Goal: Task Accomplishment & Management: Use online tool/utility

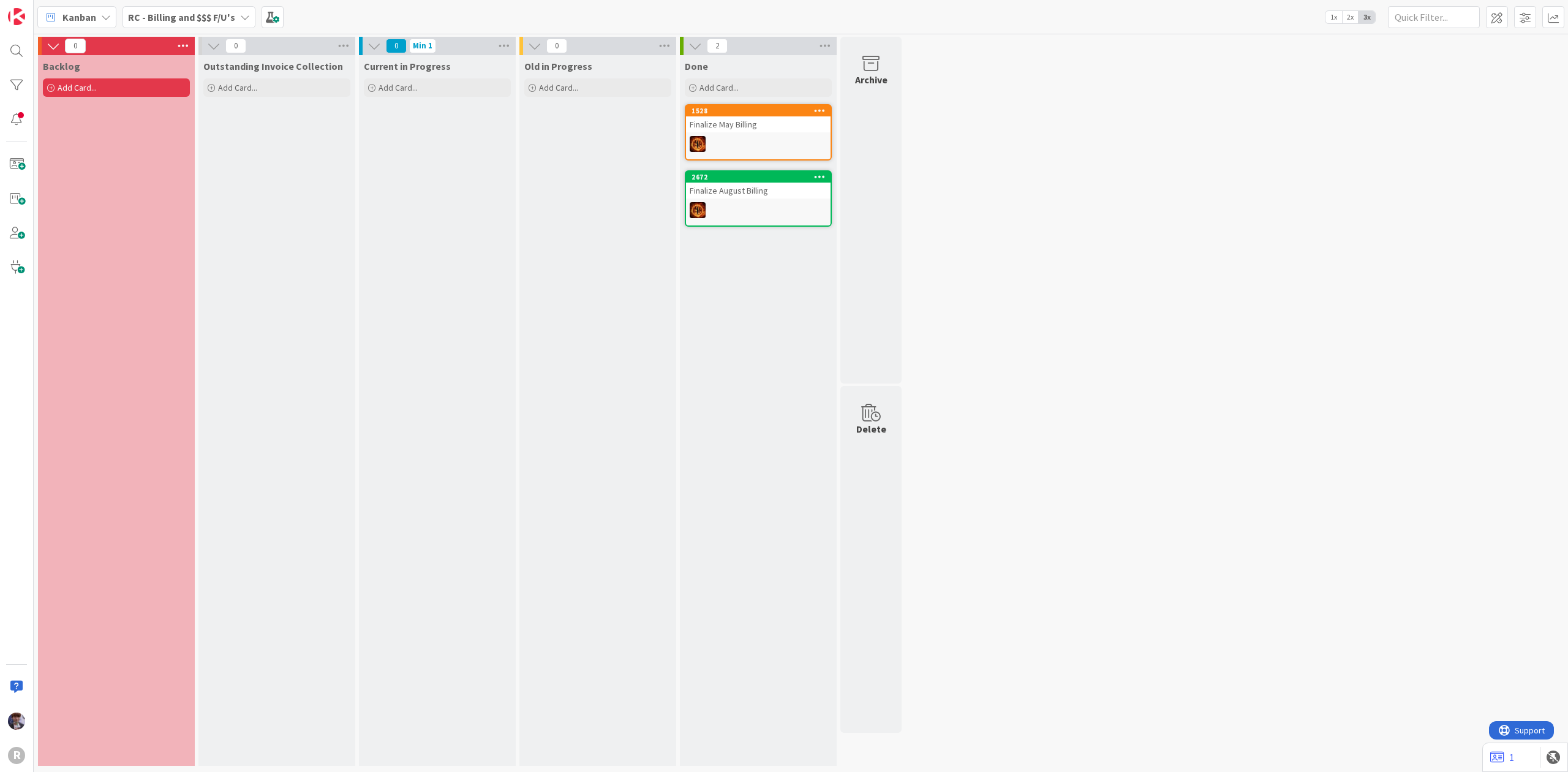
click at [179, 6] on div "RC - Billing and $$$ F/U's" at bounding box center [189, 17] width 133 height 22
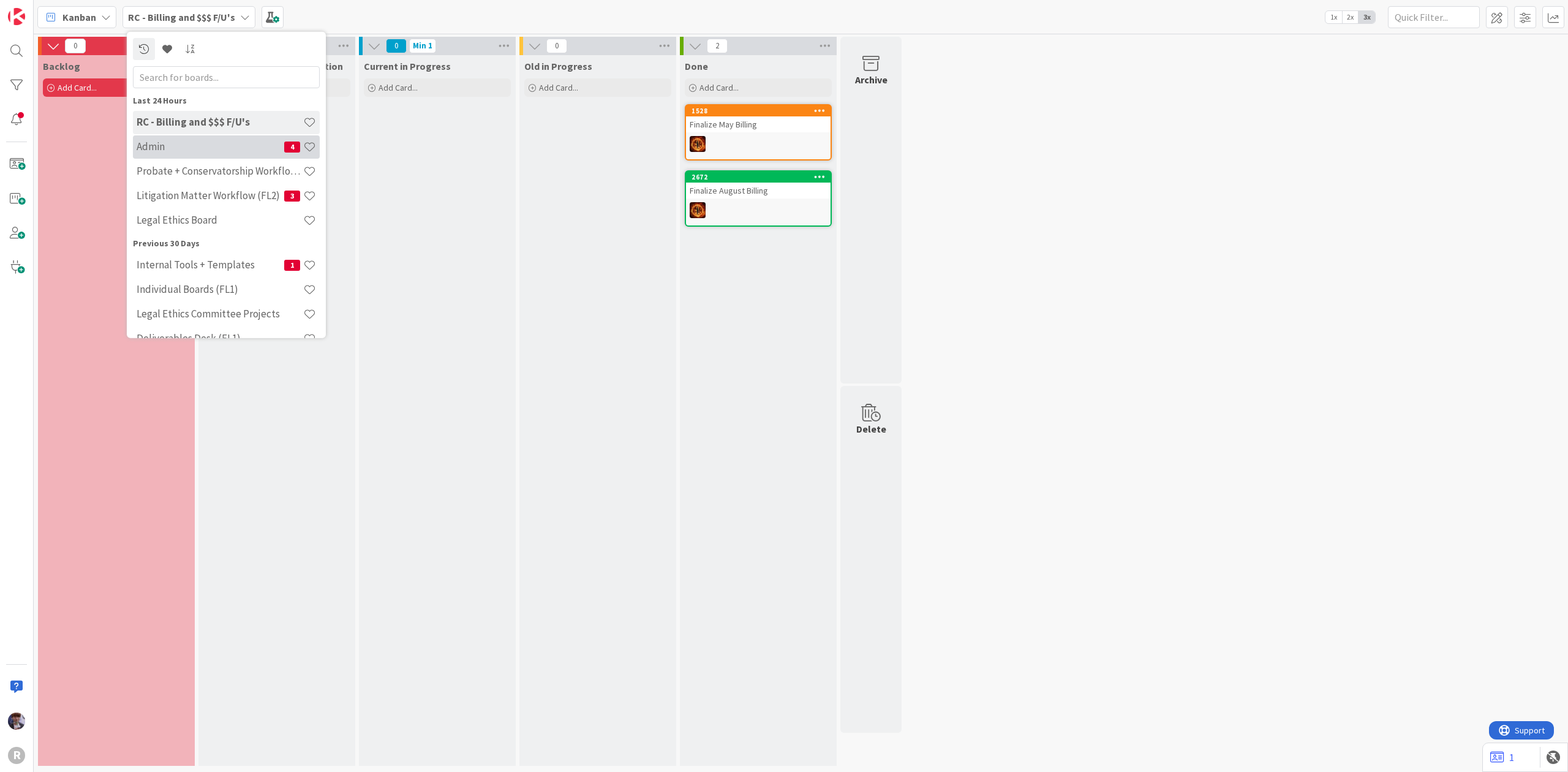
click at [194, 143] on h4 "Admin" at bounding box center [210, 146] width 148 height 12
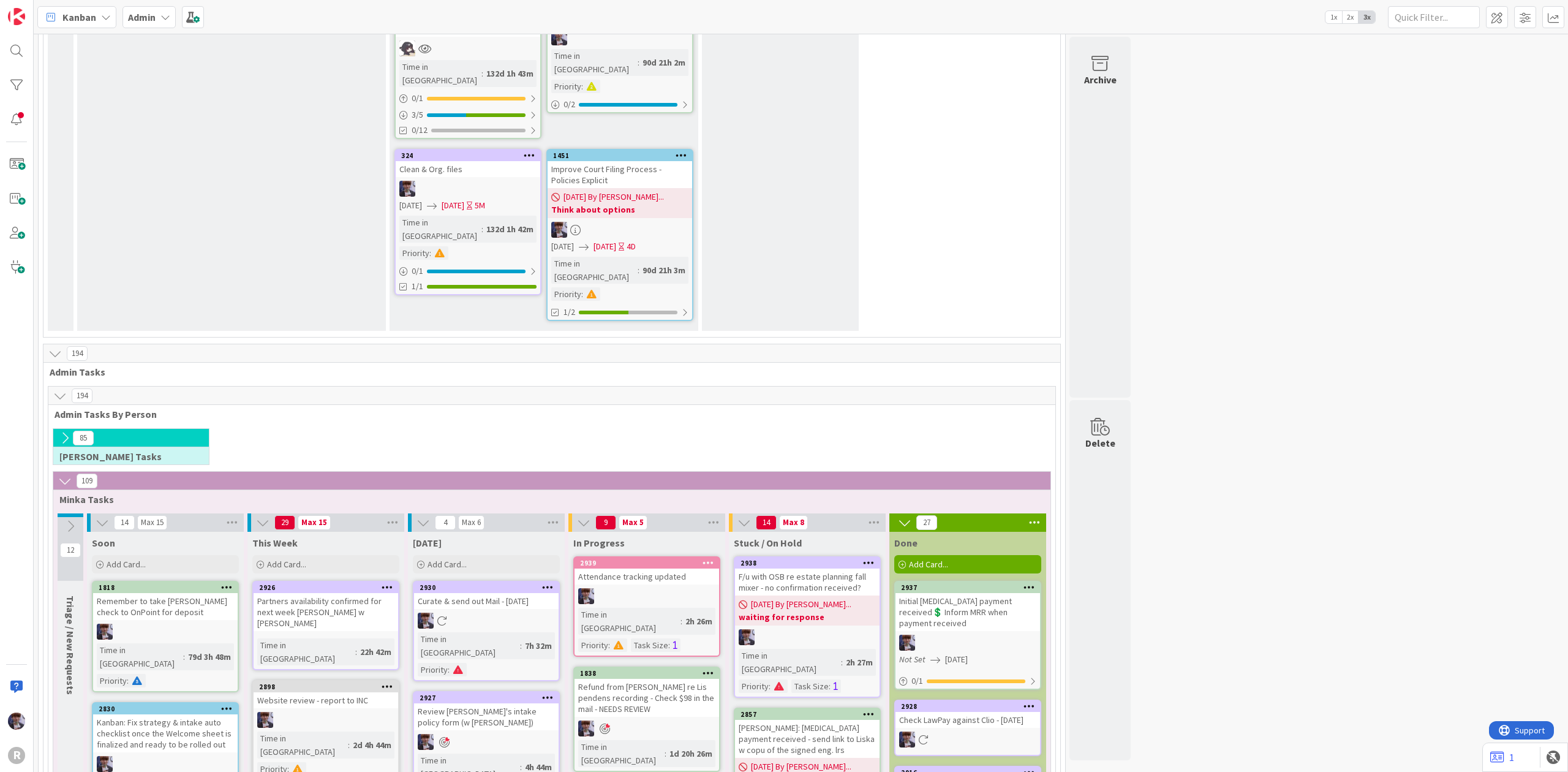
scroll to position [2041, 0]
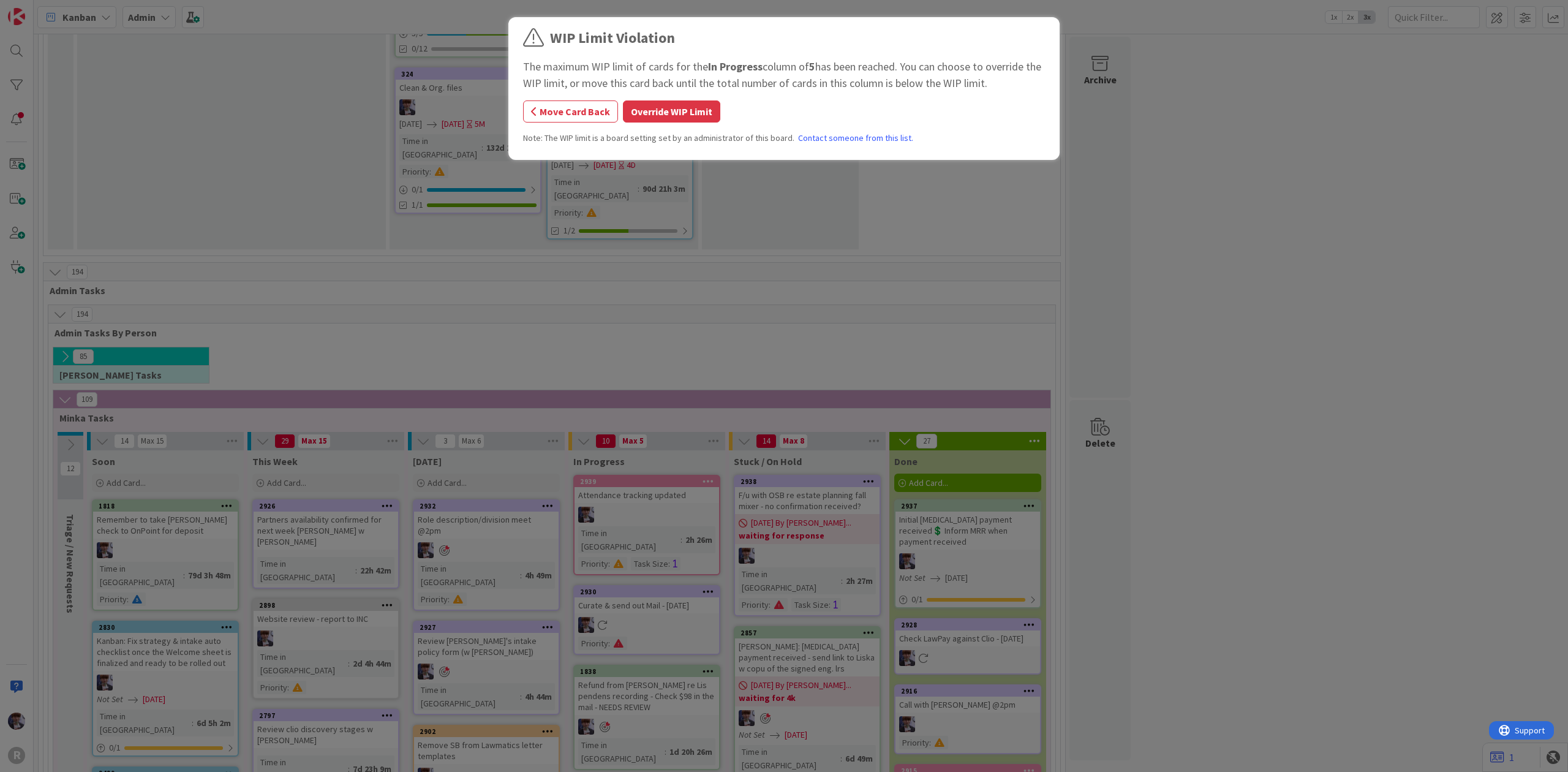
click at [663, 81] on div "The maximum WIP limit of cards for the In Progress column of 5 has been reached…" at bounding box center [784, 74] width 522 height 33
click at [662, 93] on div "WIP Limit Violation The maximum WIP limit of cards for the In Progress column o…" at bounding box center [784, 90] width 522 height 127
click at [671, 128] on div "WIP Limit Violation The maximum WIP limit of cards for the In Progress column o…" at bounding box center [784, 90] width 522 height 127
click at [688, 108] on button "Override WIP Limit" at bounding box center [672, 111] width 97 height 22
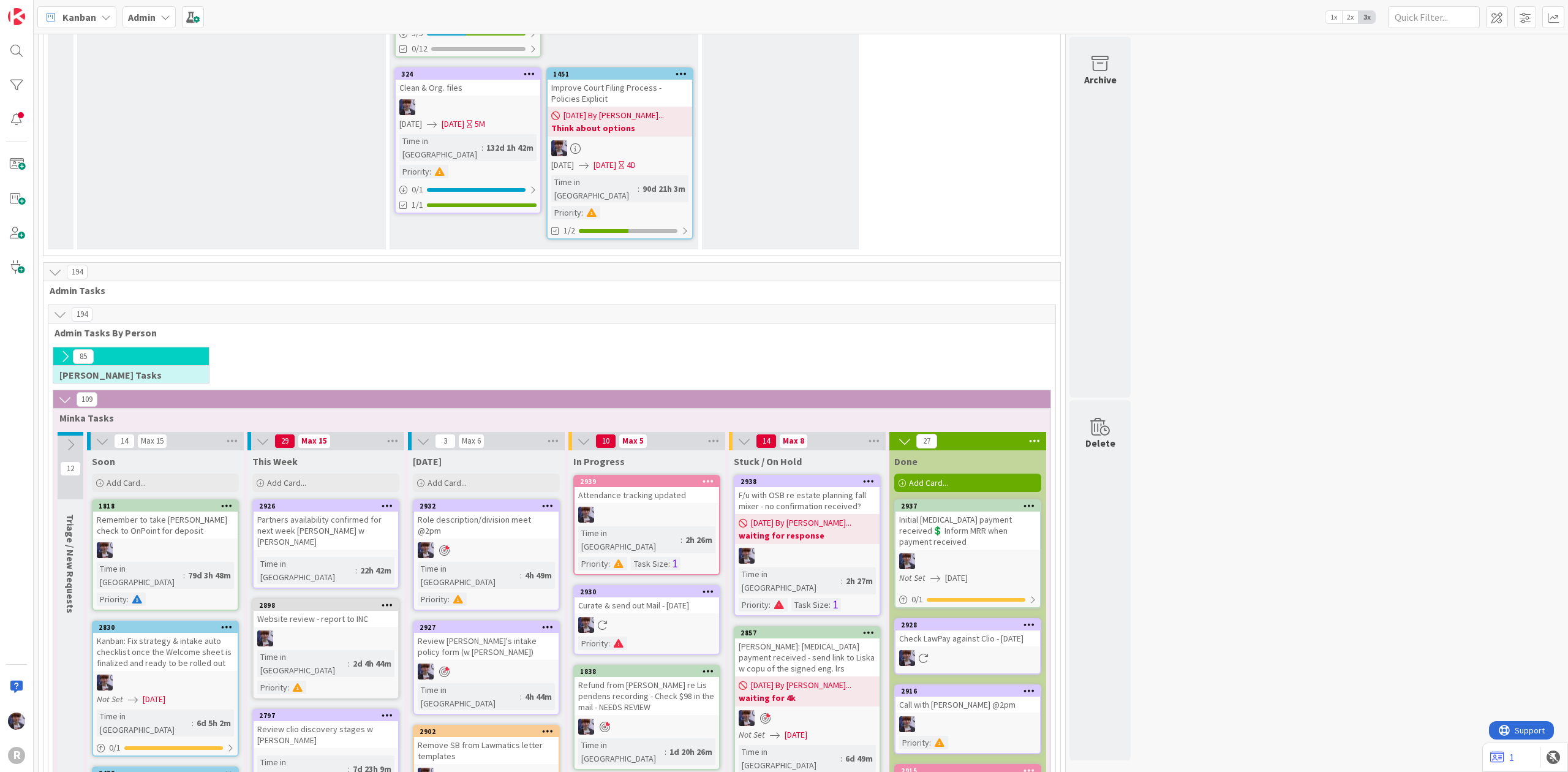
click at [479, 474] on div "Add Card..." at bounding box center [486, 483] width 147 height 19
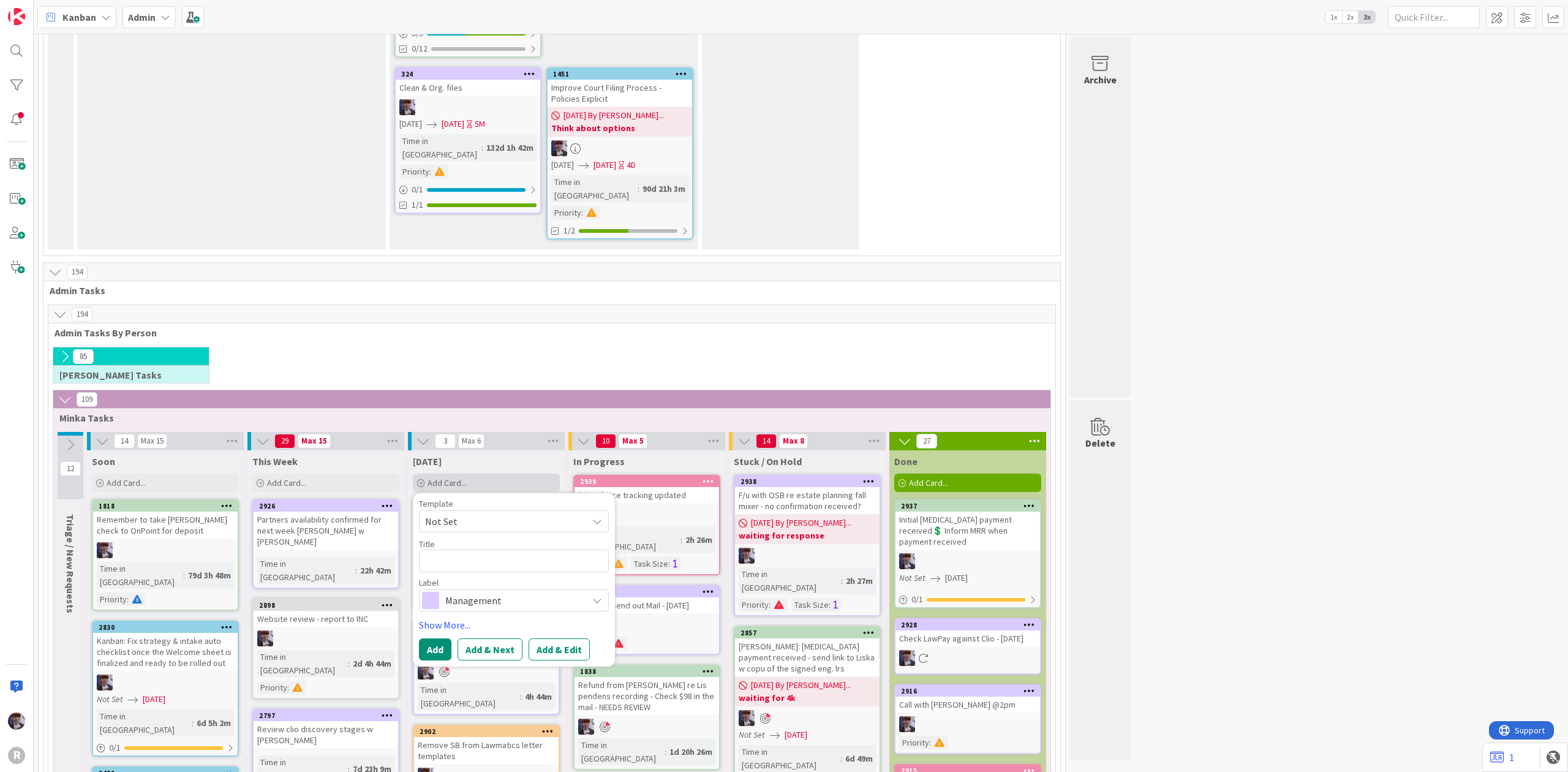
type textarea "x"
type textarea "C"
type textarea "x"
type textarea "Con"
type textarea "x"
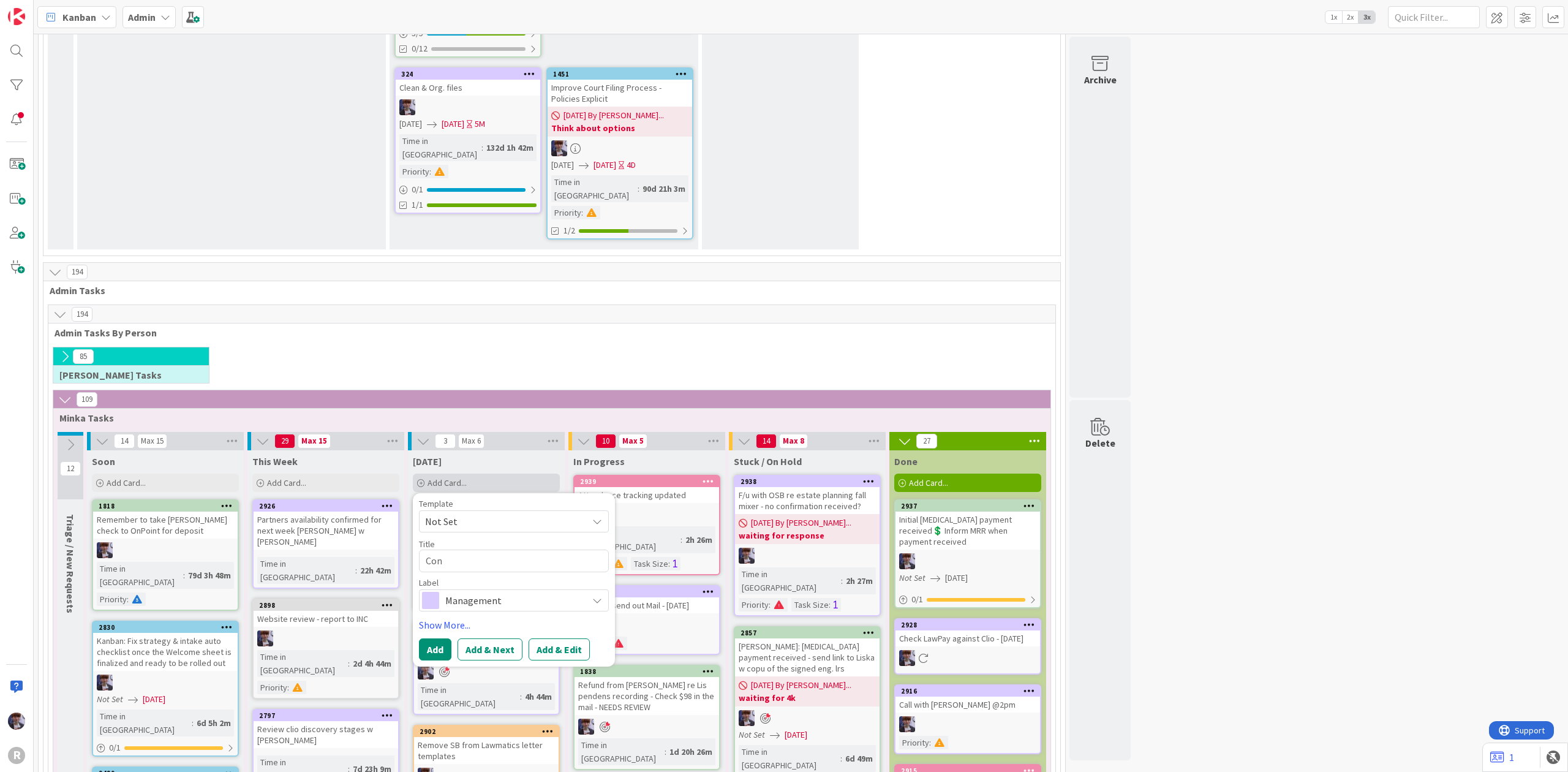
type textarea "Conb"
type textarea "x"
type textarea "Conbs"
type textarea "x"
type textarea "Conbso"
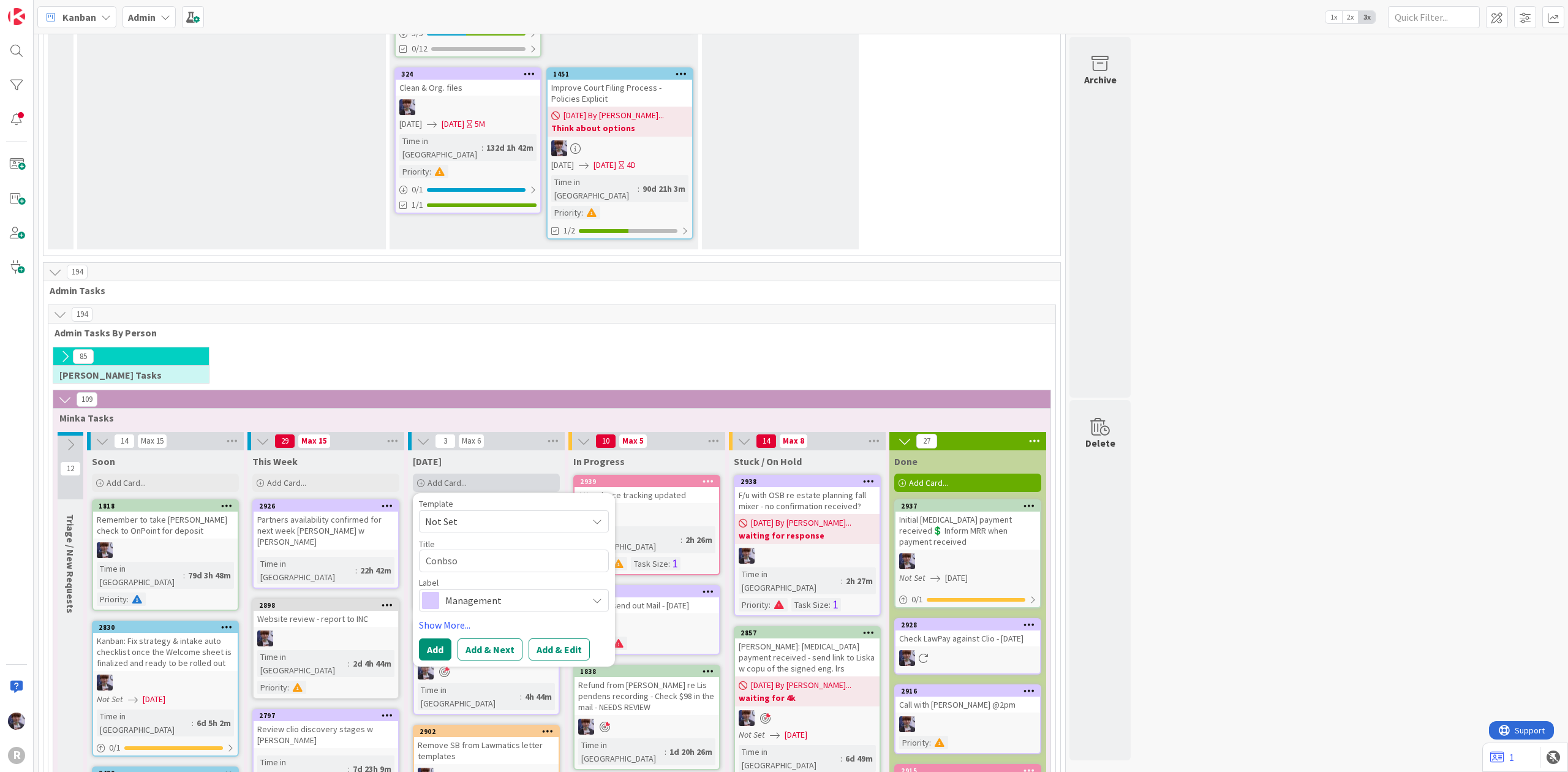
type textarea "x"
type textarea "Conbsol"
type textarea "x"
type textarea "Conbsoli"
type textarea "x"
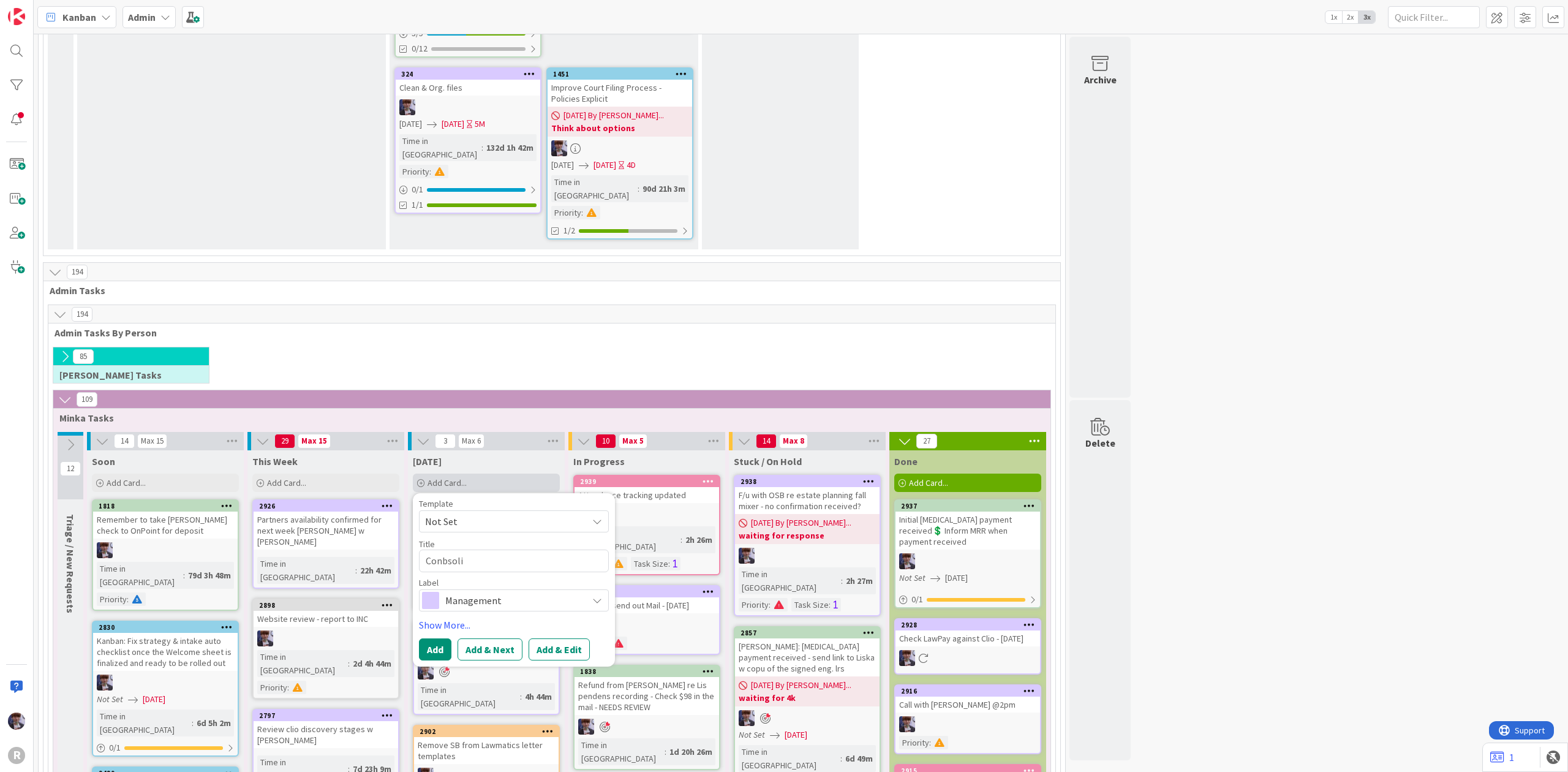
type textarea "Conbsolid"
type textarea "x"
type textarea "Conbsolida"
type textarea "x"
type textarea "Conbsolidat"
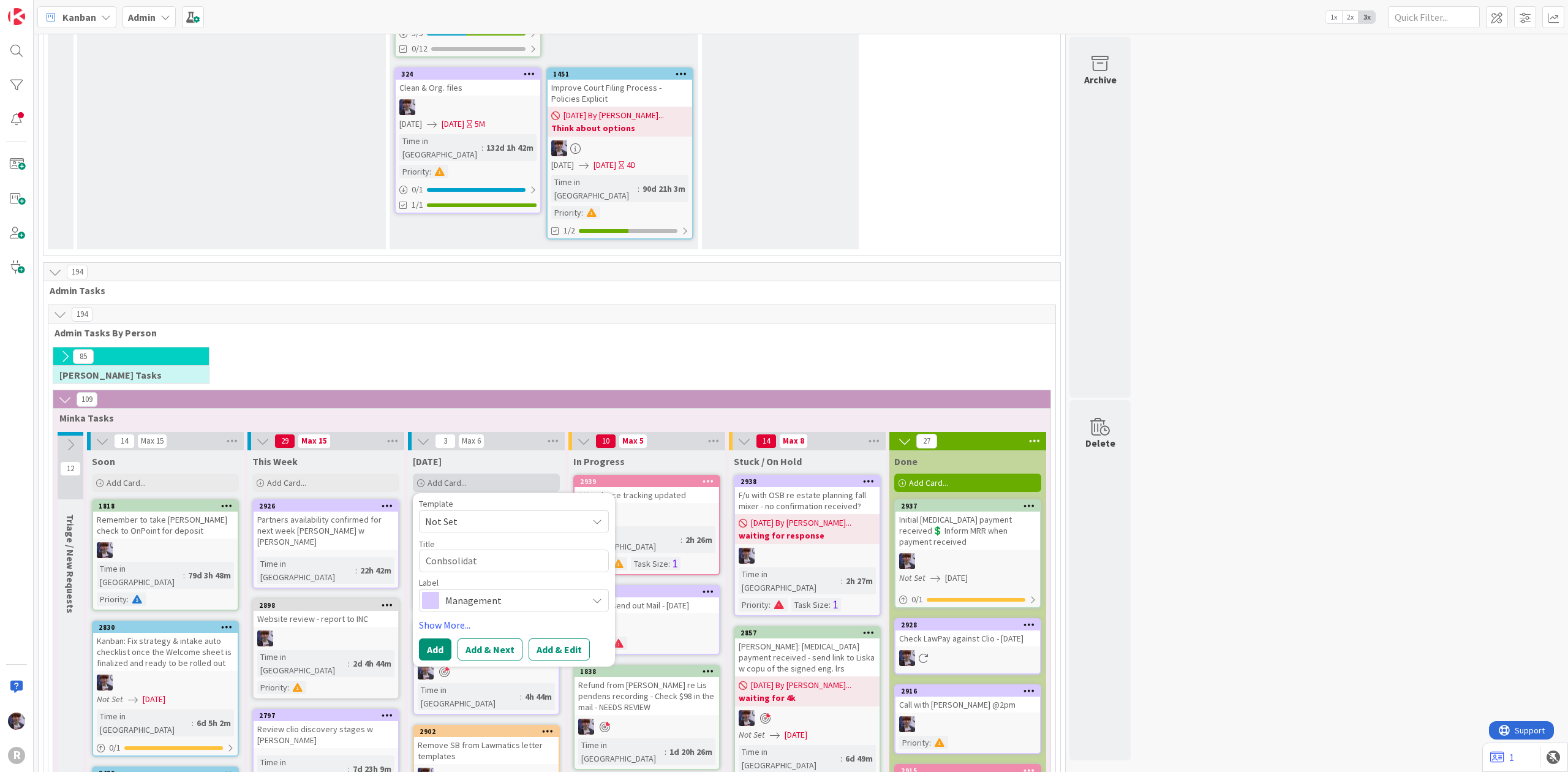
type textarea "x"
type textarea "Conbsolidate"
type textarea "x"
type textarea "Conbsolidate"
type textarea "x"
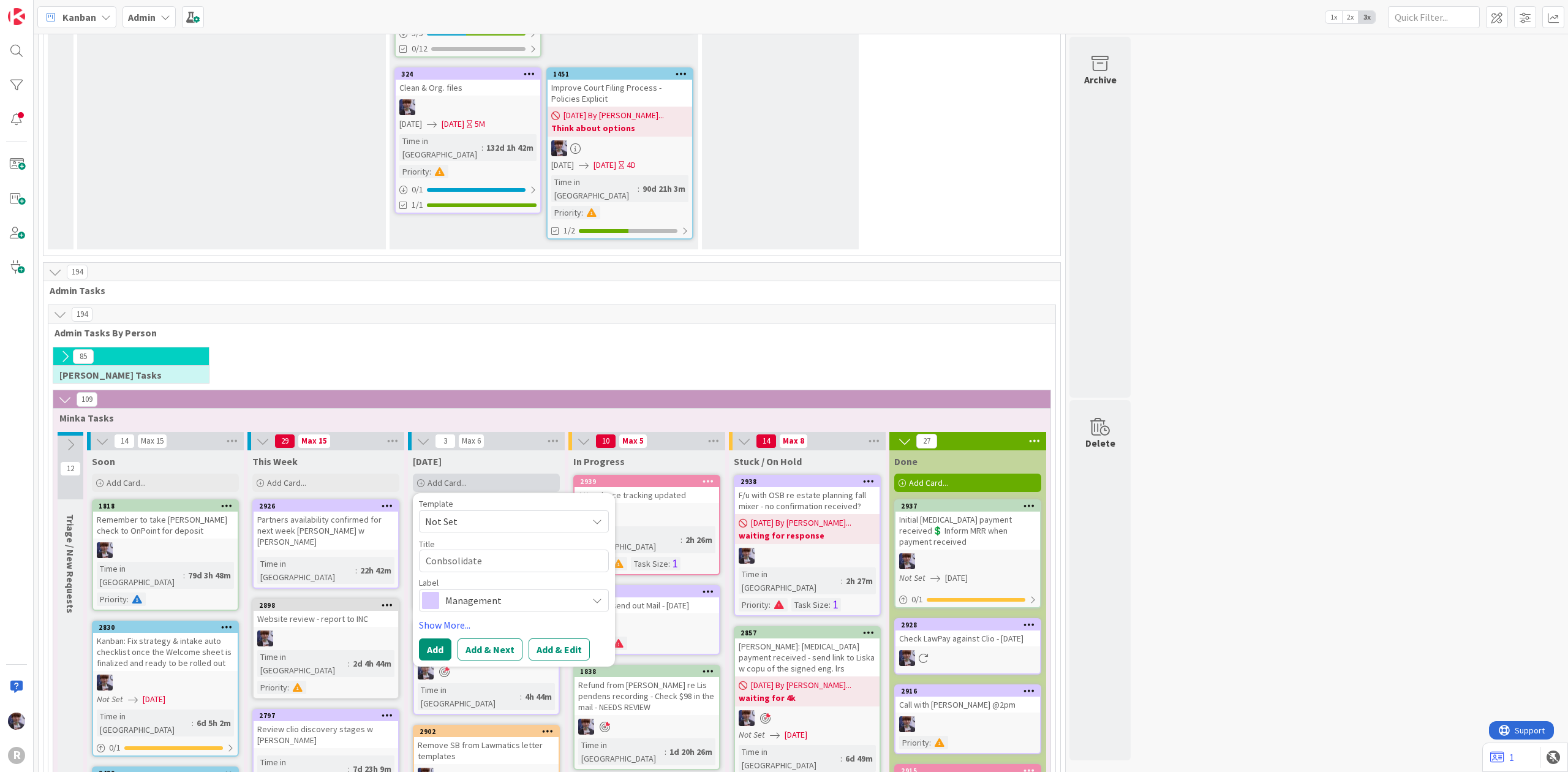
type textarea "Conbsolidate a"
type textarea "x"
type textarea "Conbsolidate al"
type textarea "x"
type textarea "Conbsolidate all"
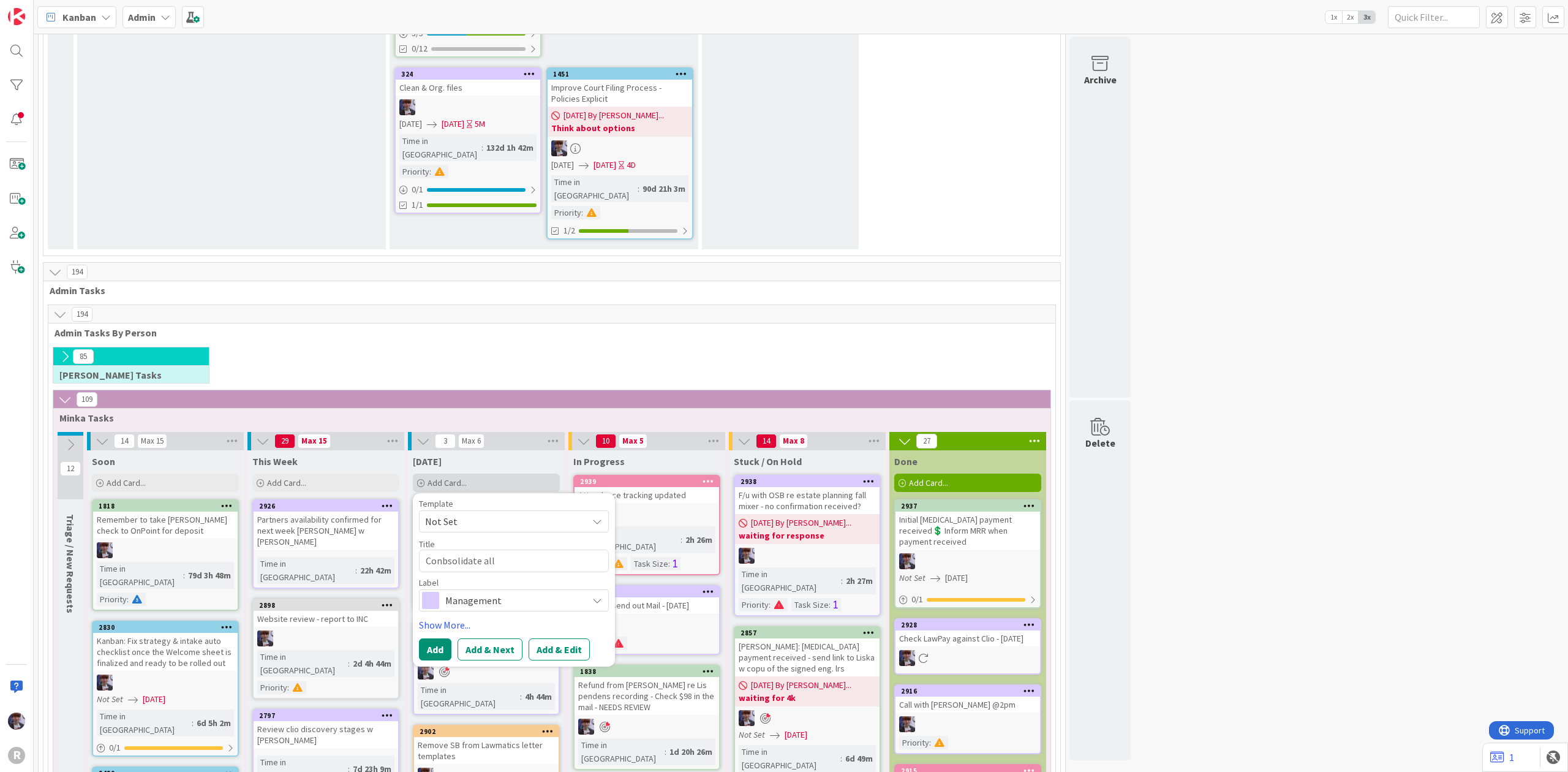
type textarea "x"
type textarea "Conbsolidate all"
type textarea "x"
type textarea "Conbsolidate all O"
type textarea "x"
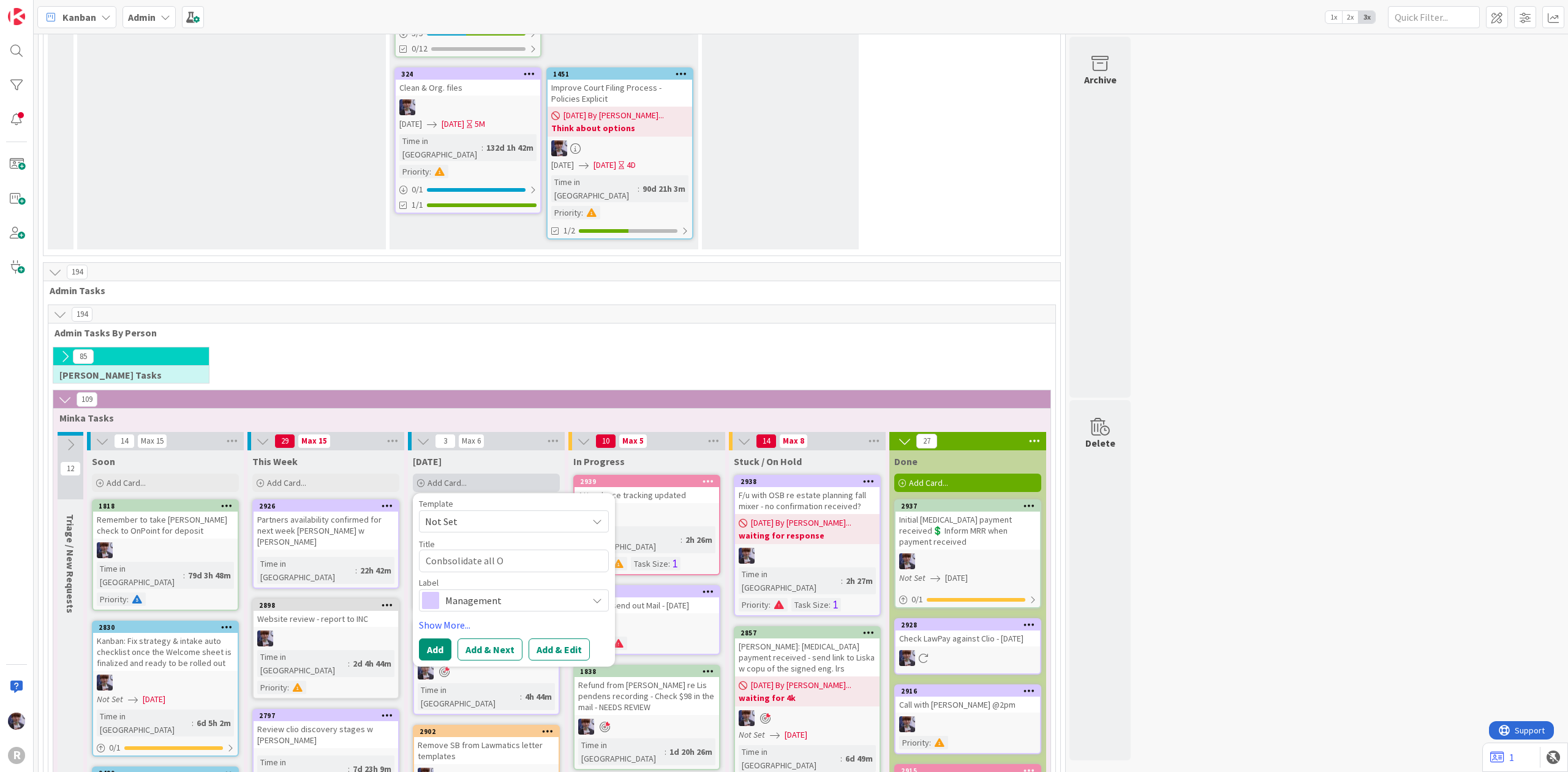
type textarea "Conbsolidate all Op"
type textarea "x"
type textarea "Conbsolidate all Ope"
type textarea "x"
type textarea "Conbsolidate all Open"
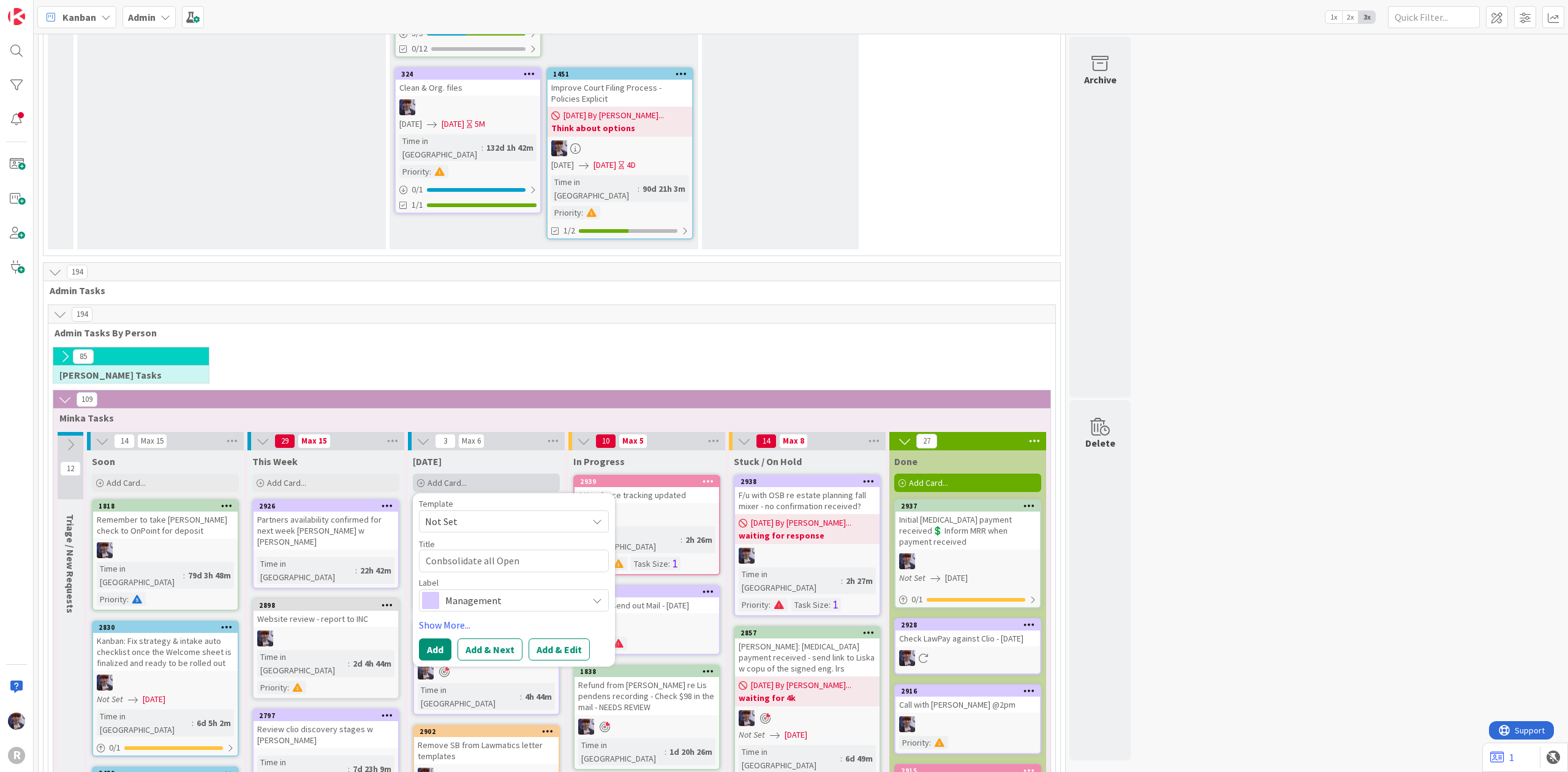
type textarea "x"
type textarea "Conbsolidate all Open"
type textarea "x"
type textarea "Conbsolidate all Open h"
type textarea "x"
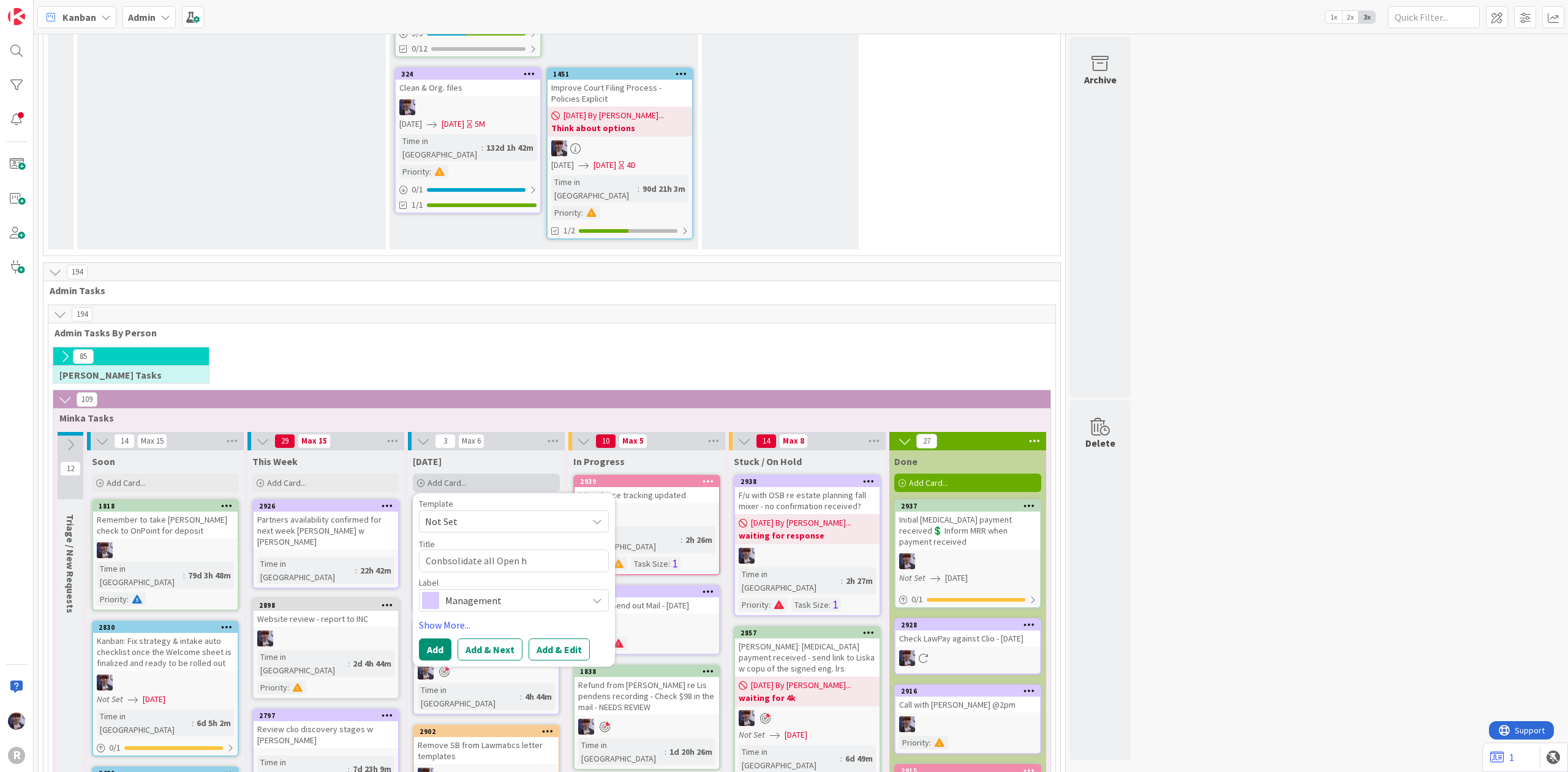
type textarea "Conbsolidate all Open ho"
type textarea "x"
type textarea "Conbsolidate all Open hou"
type textarea "x"
type textarea "Conbsolidate all Open hous"
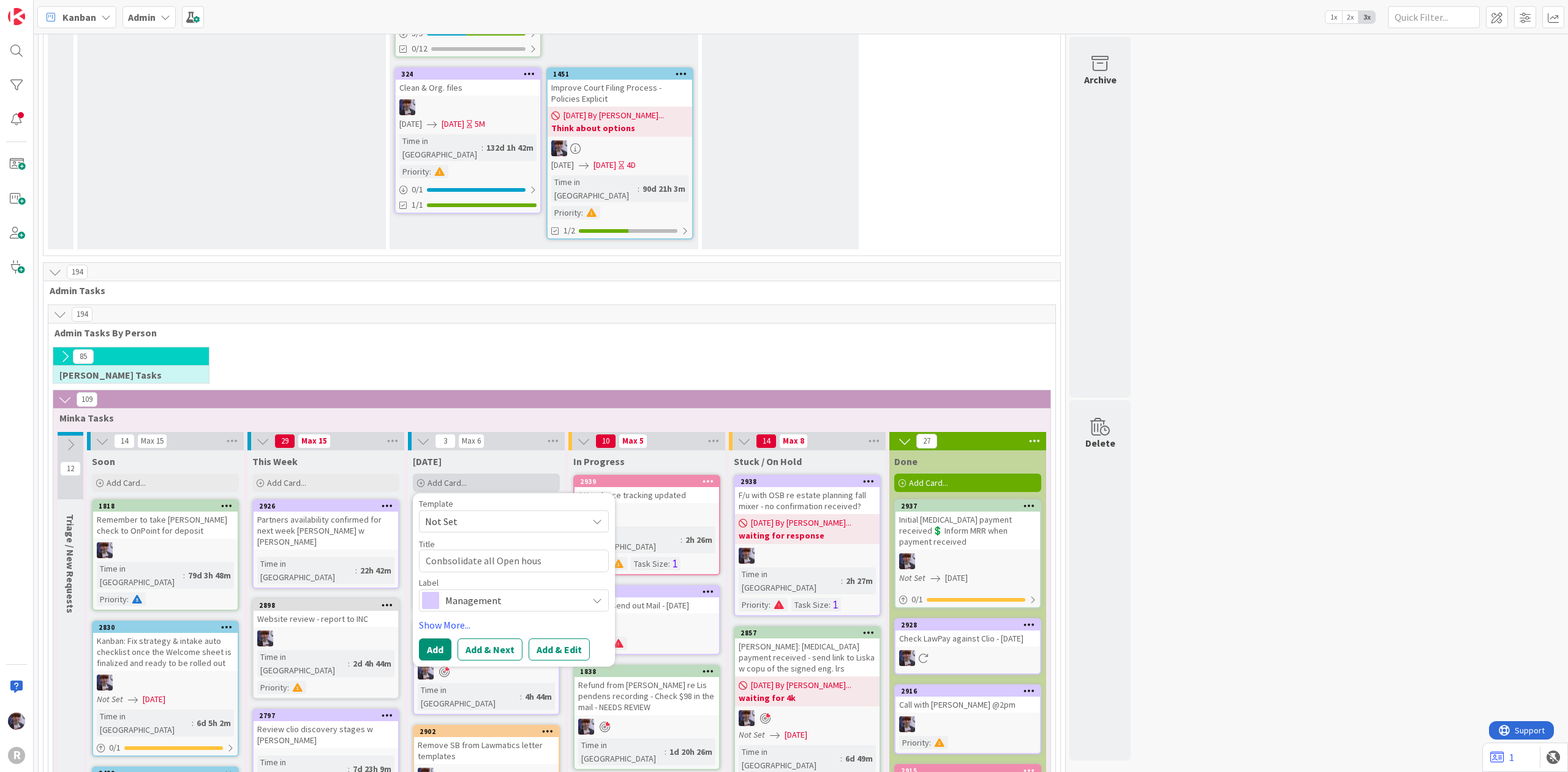
type textarea "x"
type textarea "Conbsolidate all Open house"
type textarea "x"
type textarea "Conbsolidate all Open house"
type textarea "x"
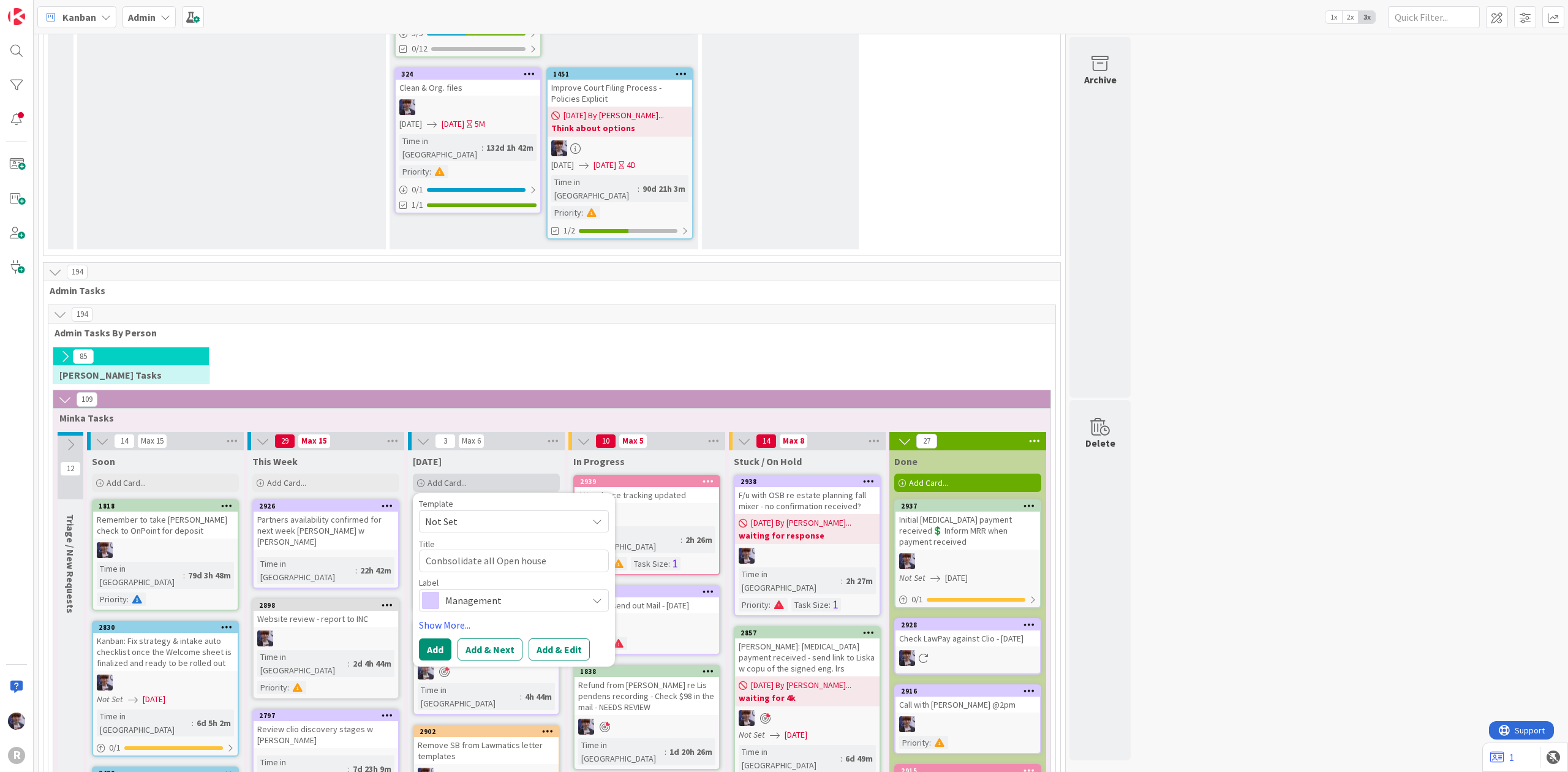
type textarea "Conbsolidate all Open house r"
type textarea "x"
type textarea "Conbsolidate all Open house re"
type textarea "x"
type textarea "Conbsolidate all Open house rec"
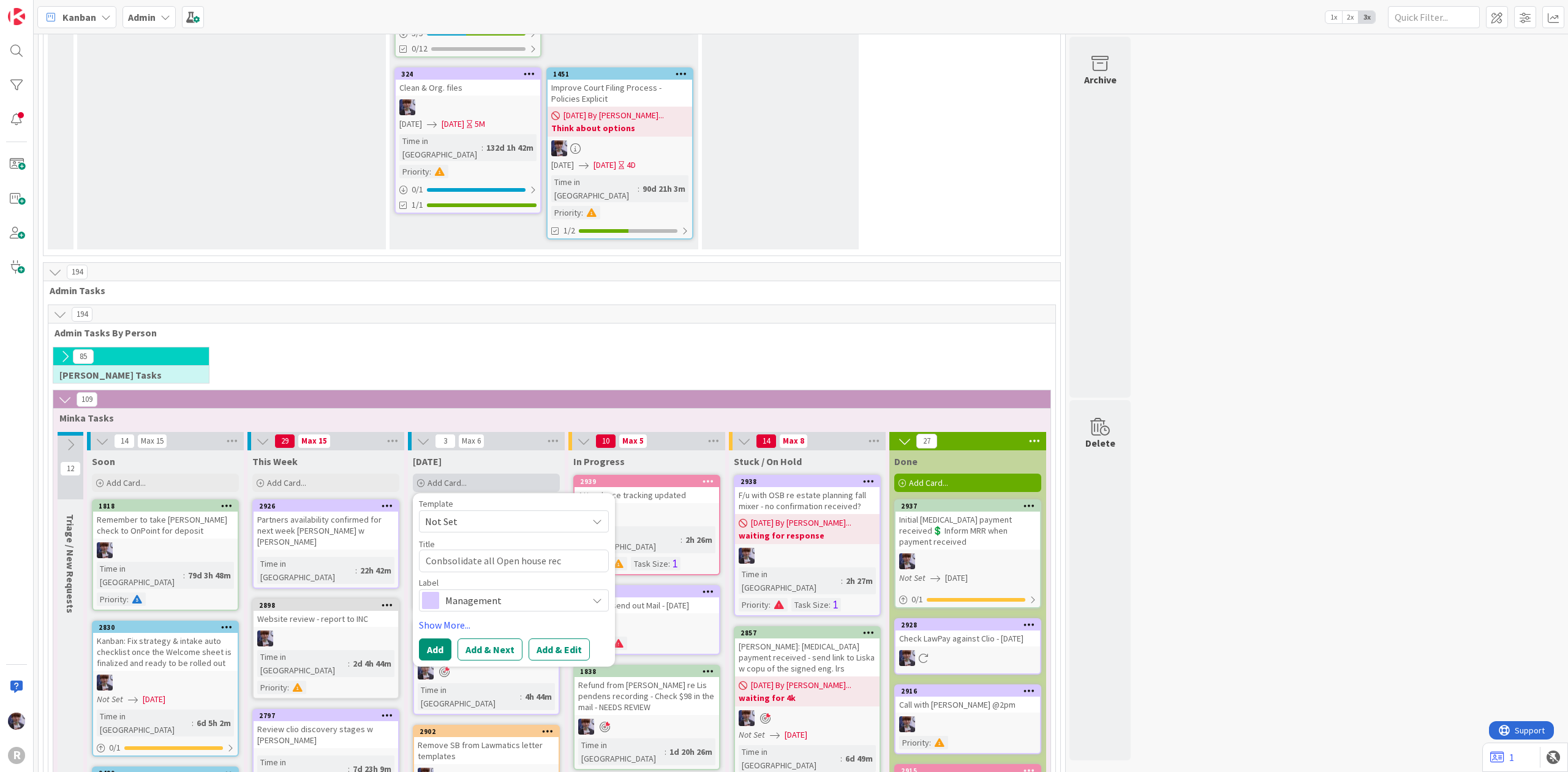
type textarea "x"
type textarea "Conbsolidate all Open house rece"
type textarea "x"
type textarea "Conbsolidate all Open house recei"
type textarea "x"
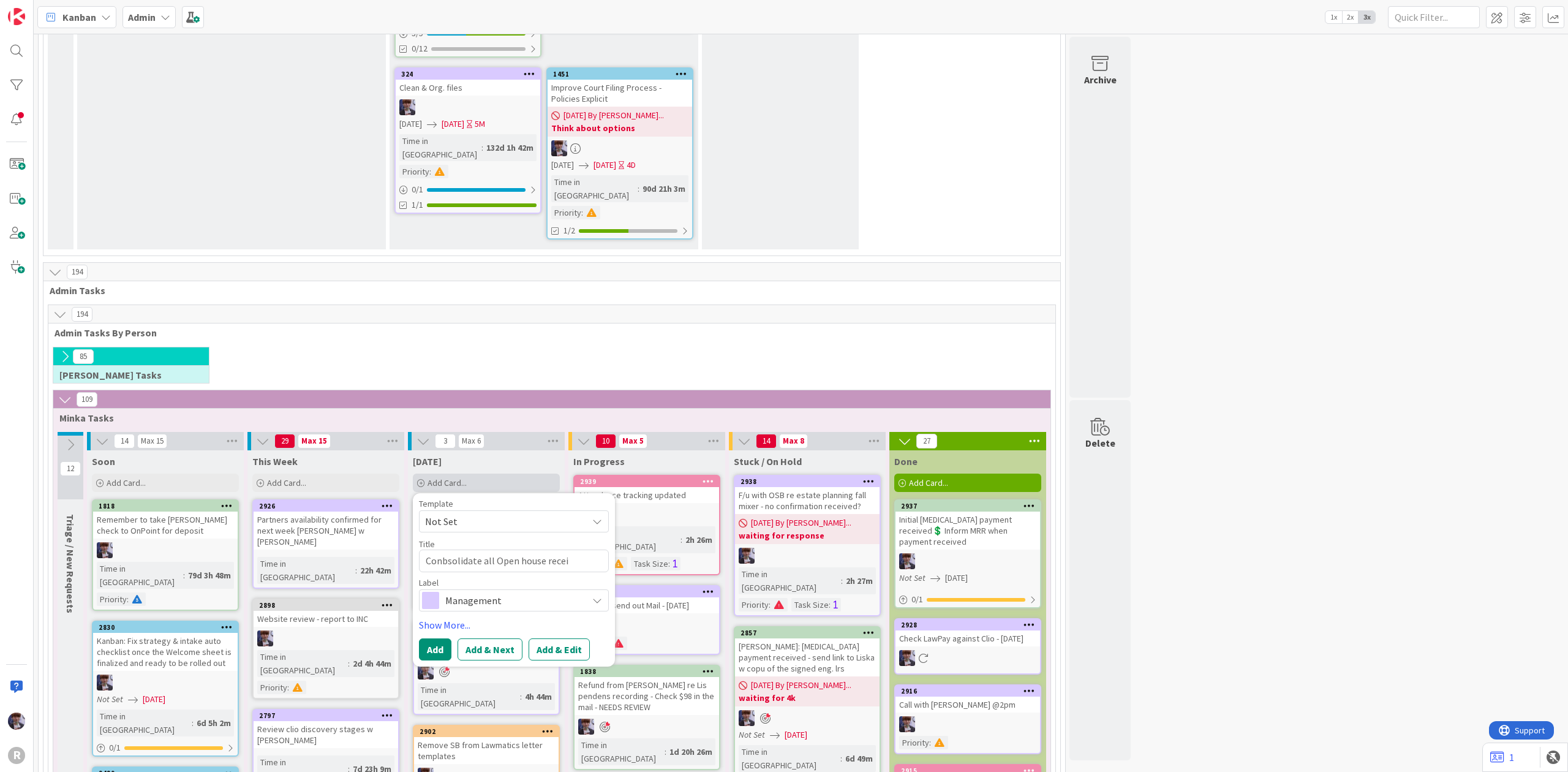
type textarea "Conbsolidate all Open house receip"
type textarea "x"
type textarea "Conbsolidate all Open house receipt"
type textarea "x"
type textarea "Conbsolidate all Open house receipts"
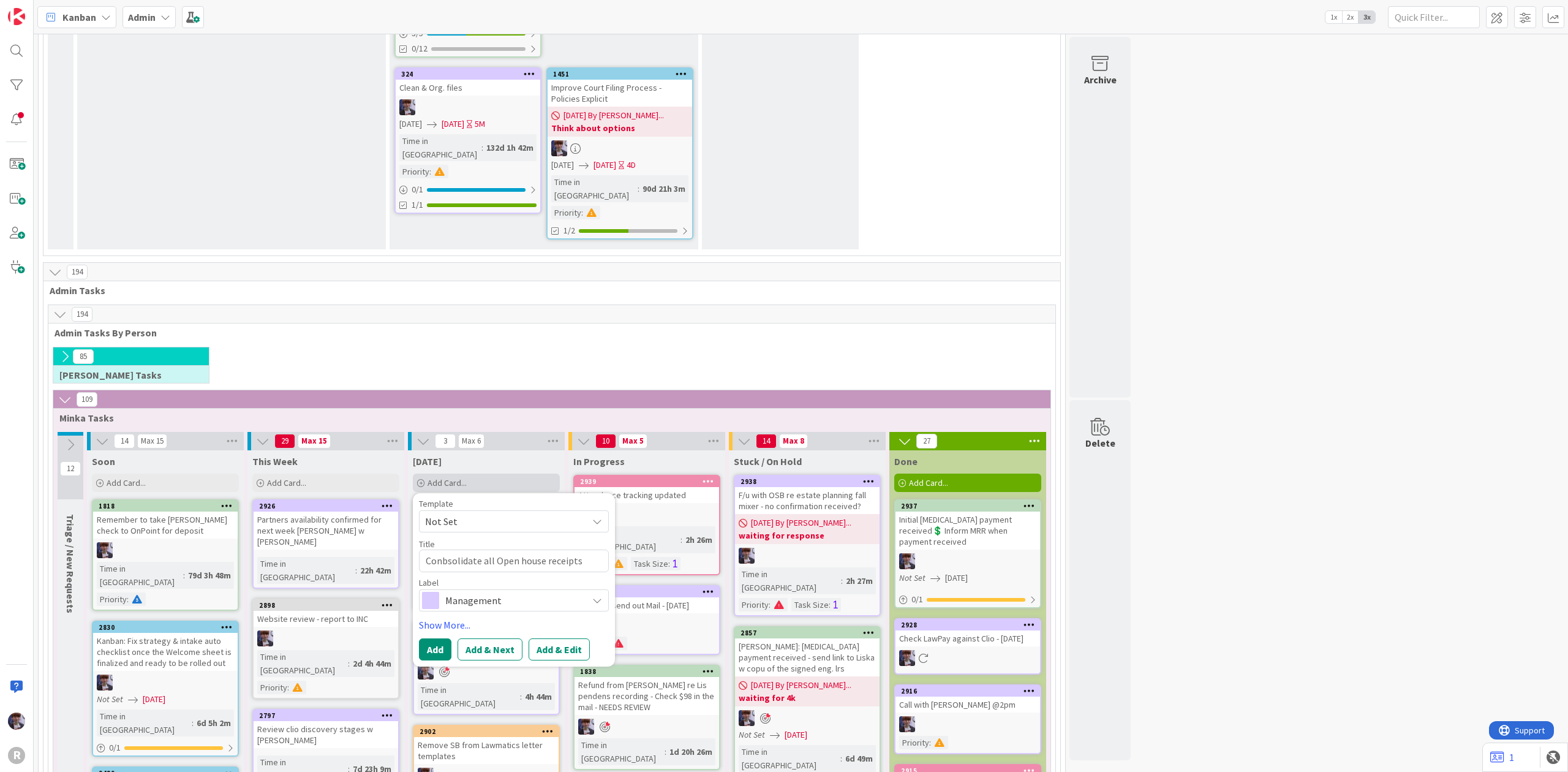
type textarea "x"
type textarea "Conbsolidate all Open house receipts"
type textarea "x"
type textarea "Conbsolidate all Open house receipts &"
type textarea "x"
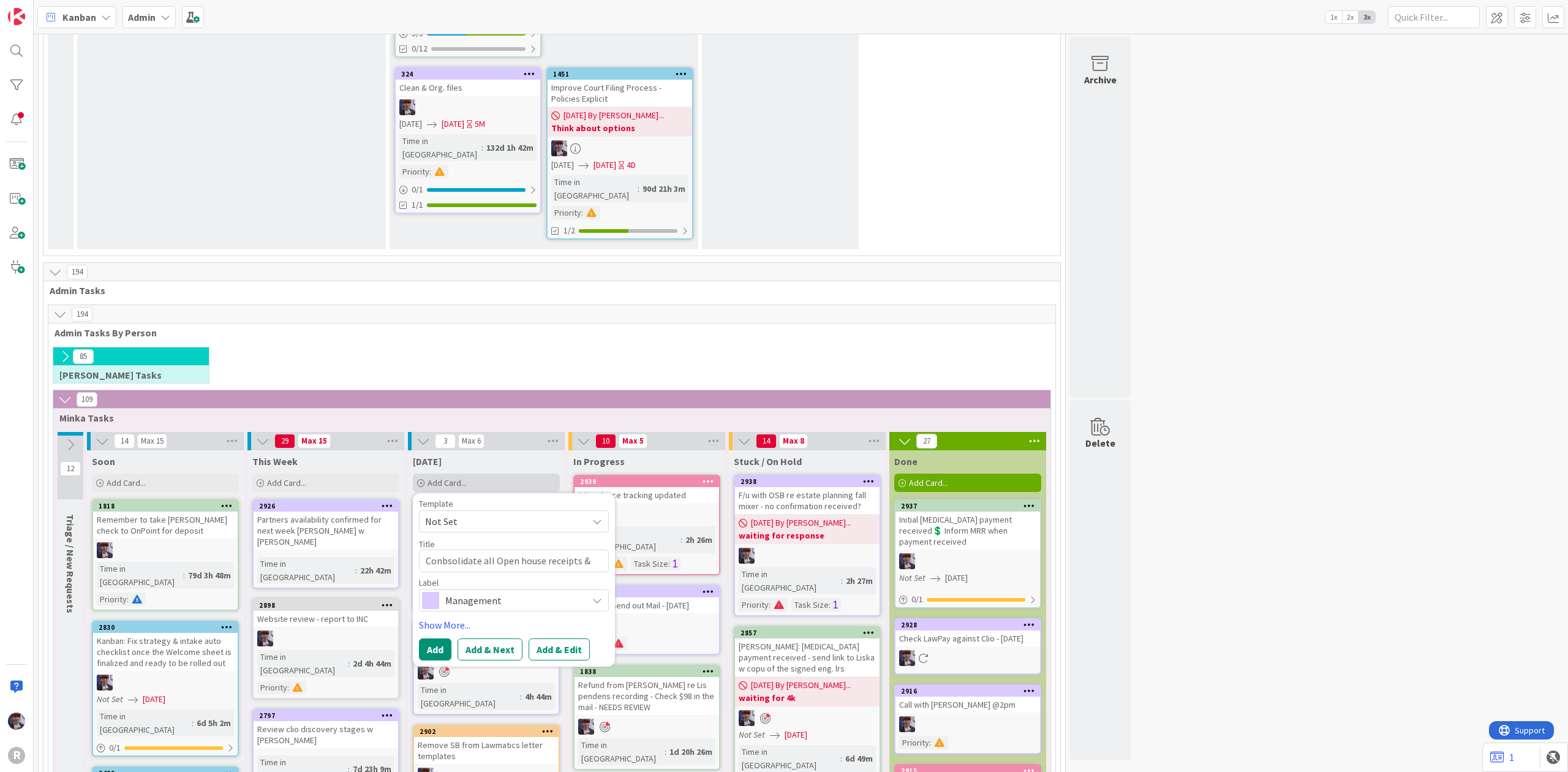
type textarea "Conbsolidate all Open house receipts &"
type textarea "x"
type textarea "Conbsolidate all Open house receipts & s"
type textarea "x"
type textarea "Conbsolidate all Open house receipts & se"
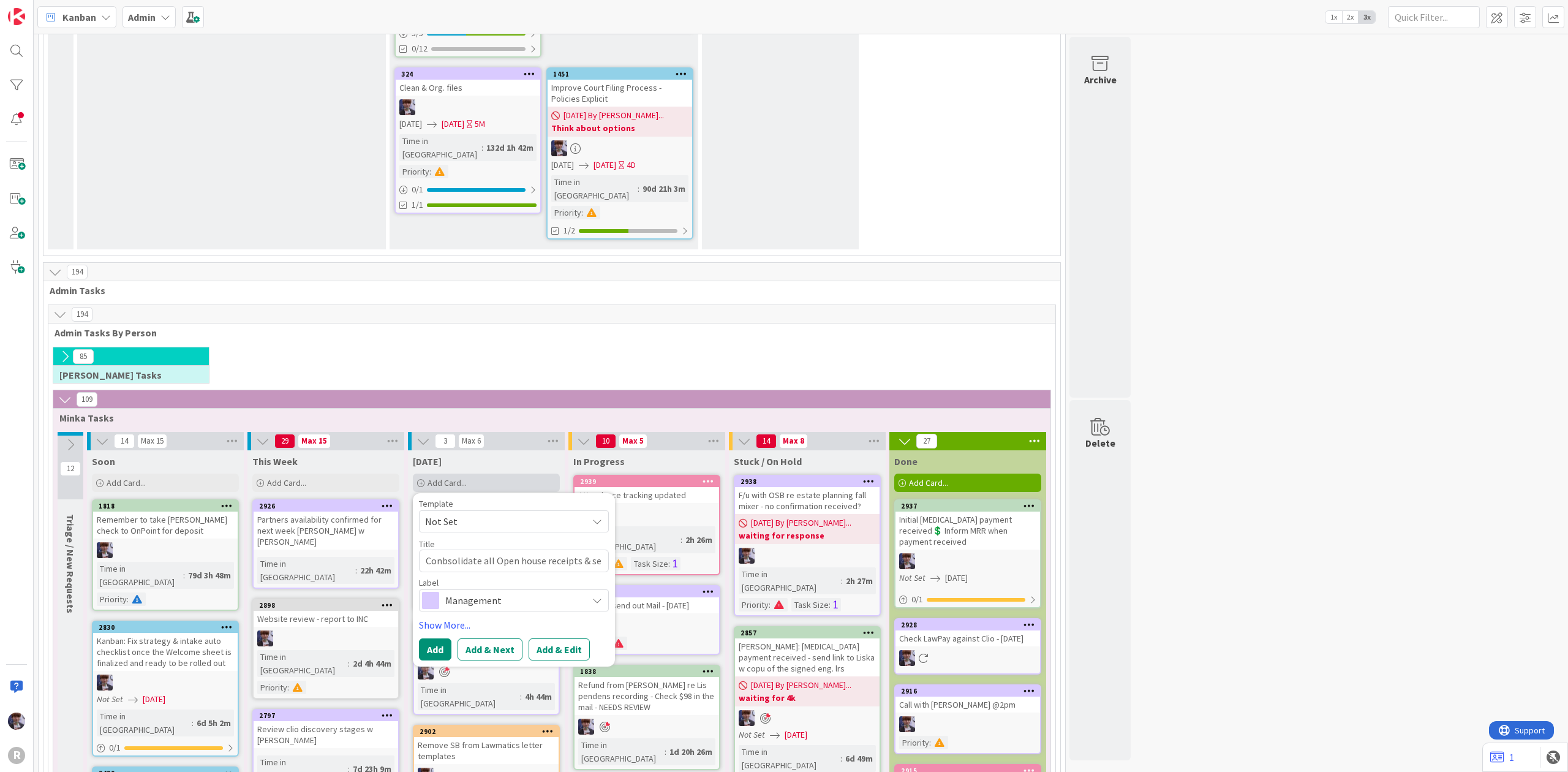
type textarea "x"
type textarea "Conbsolidate all Open house receipts & sen"
type textarea "x"
type textarea "Conbsolidate all Open house receipts & send"
type textarea "x"
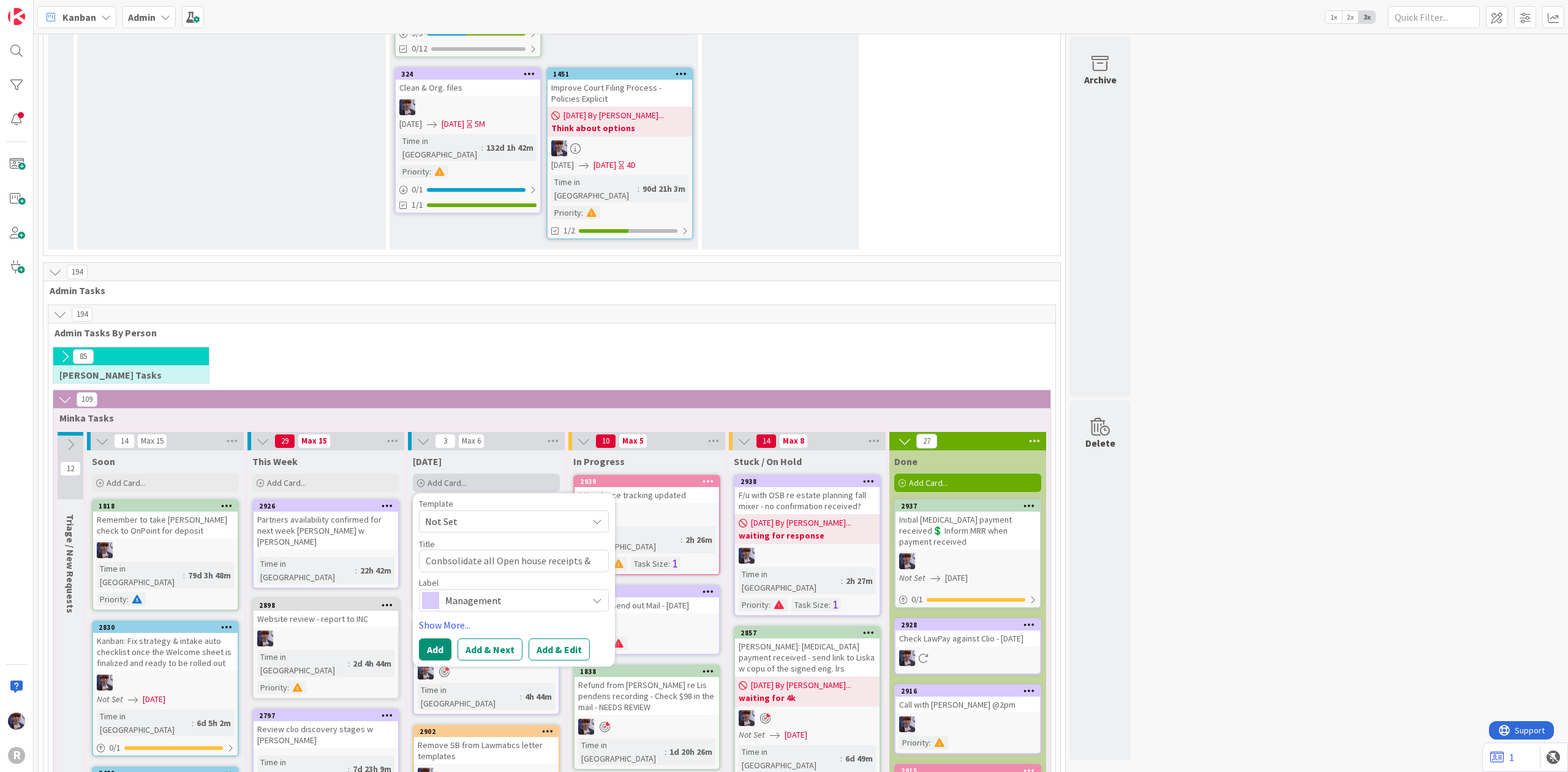
type textarea "Conbsolidate all Open house receipts & send"
type textarea "x"
type textarea "Conbsolidate all Open house receipts & send t"
type textarea "x"
type textarea "Conbsolidate all Open house receipts & send to"
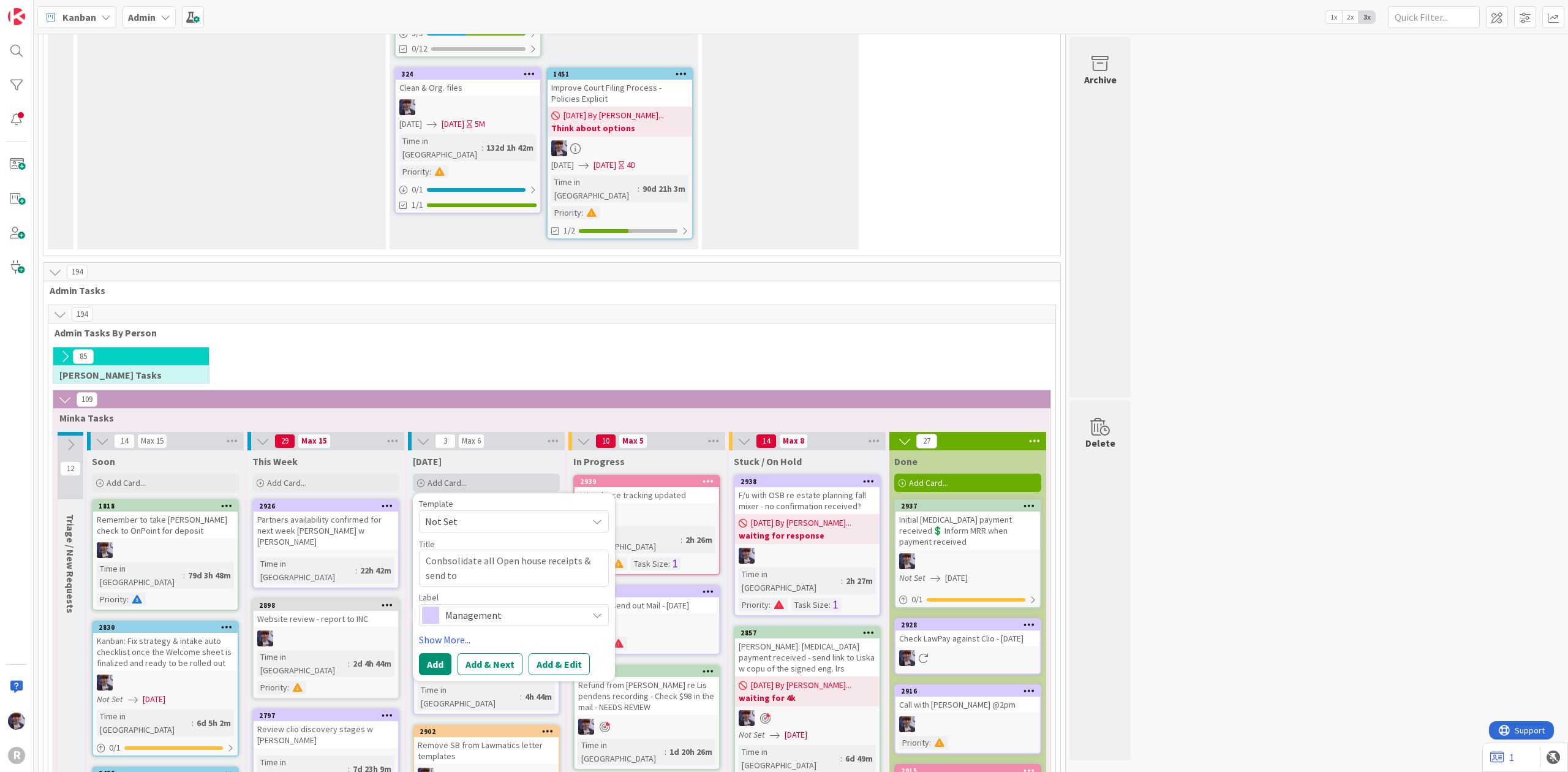
type textarea "x"
type textarea "Conbsolidate all Open house receipts & send to"
type textarea "x"
type textarea "Conbsolidate all Open house receipts & send to K"
type textarea "x"
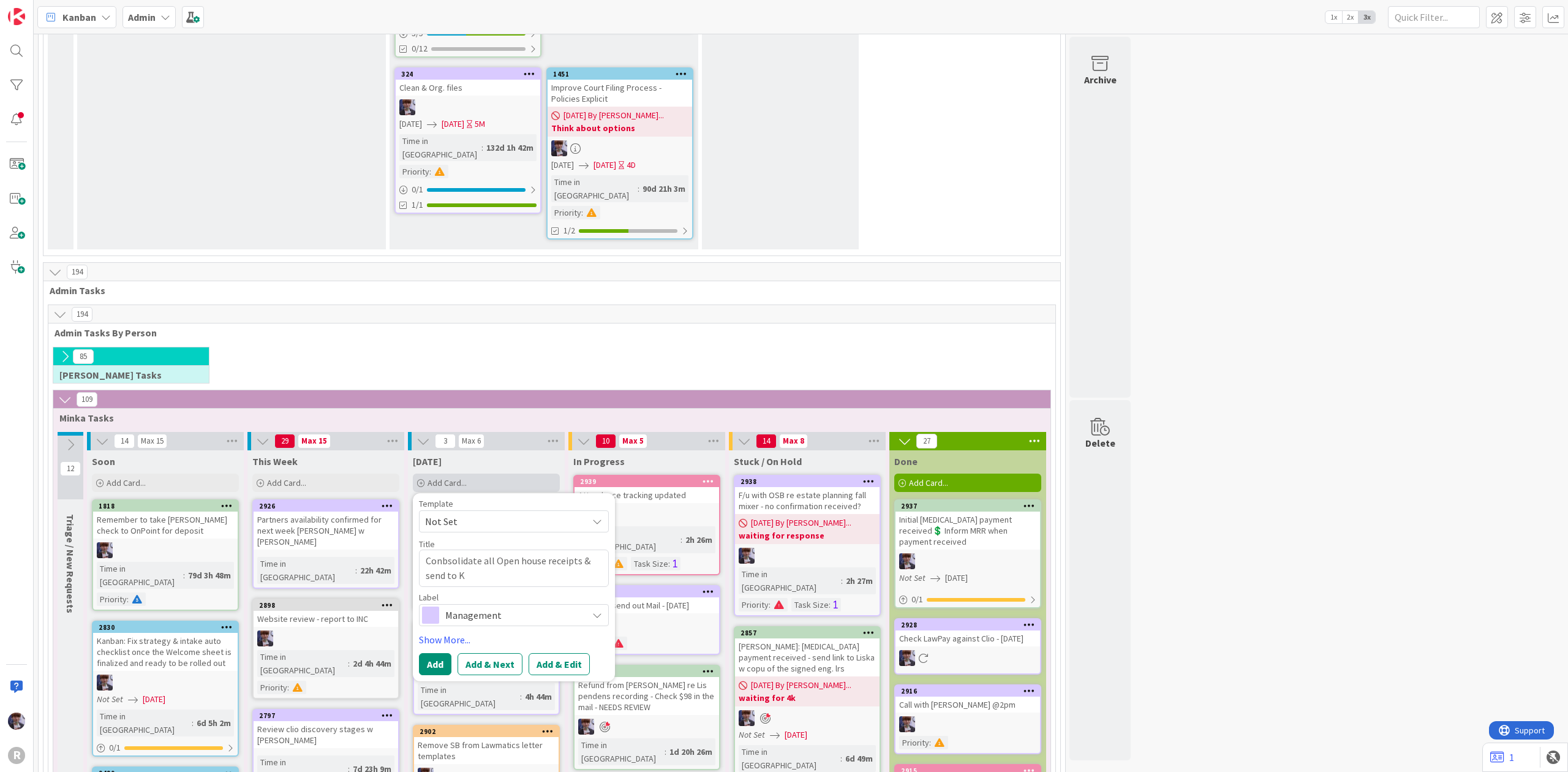
type textarea "Conbsolidate all Open house receipts & send to KP"
type textarea "x"
type textarea "Conbsolidate all Open house receipts & send to KPN"
type textarea "x"
type textarea "Consolidate all Open house receipts & send to KPN"
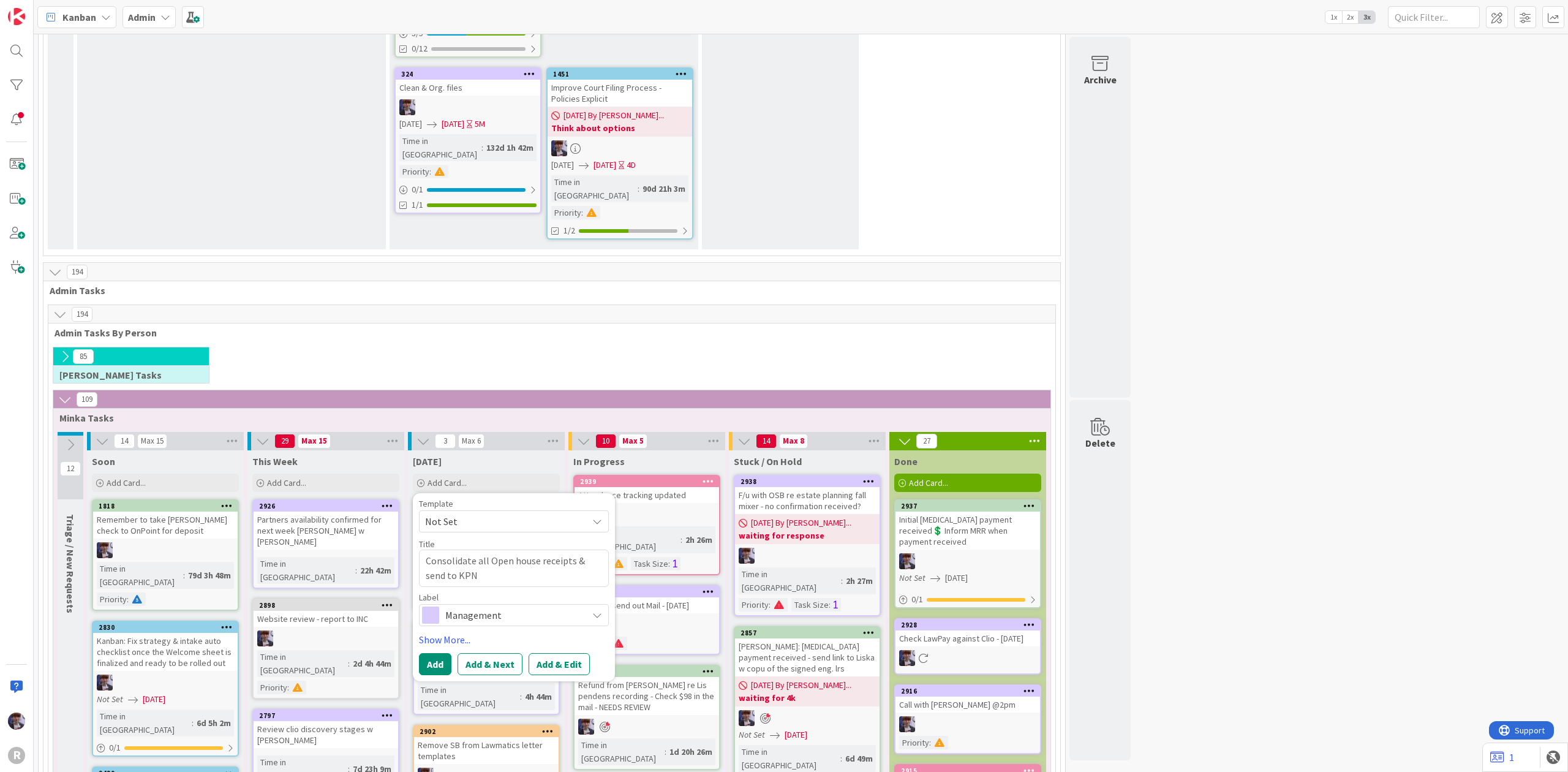
click at [471, 606] on span "Management" at bounding box center [513, 615] width 136 height 17
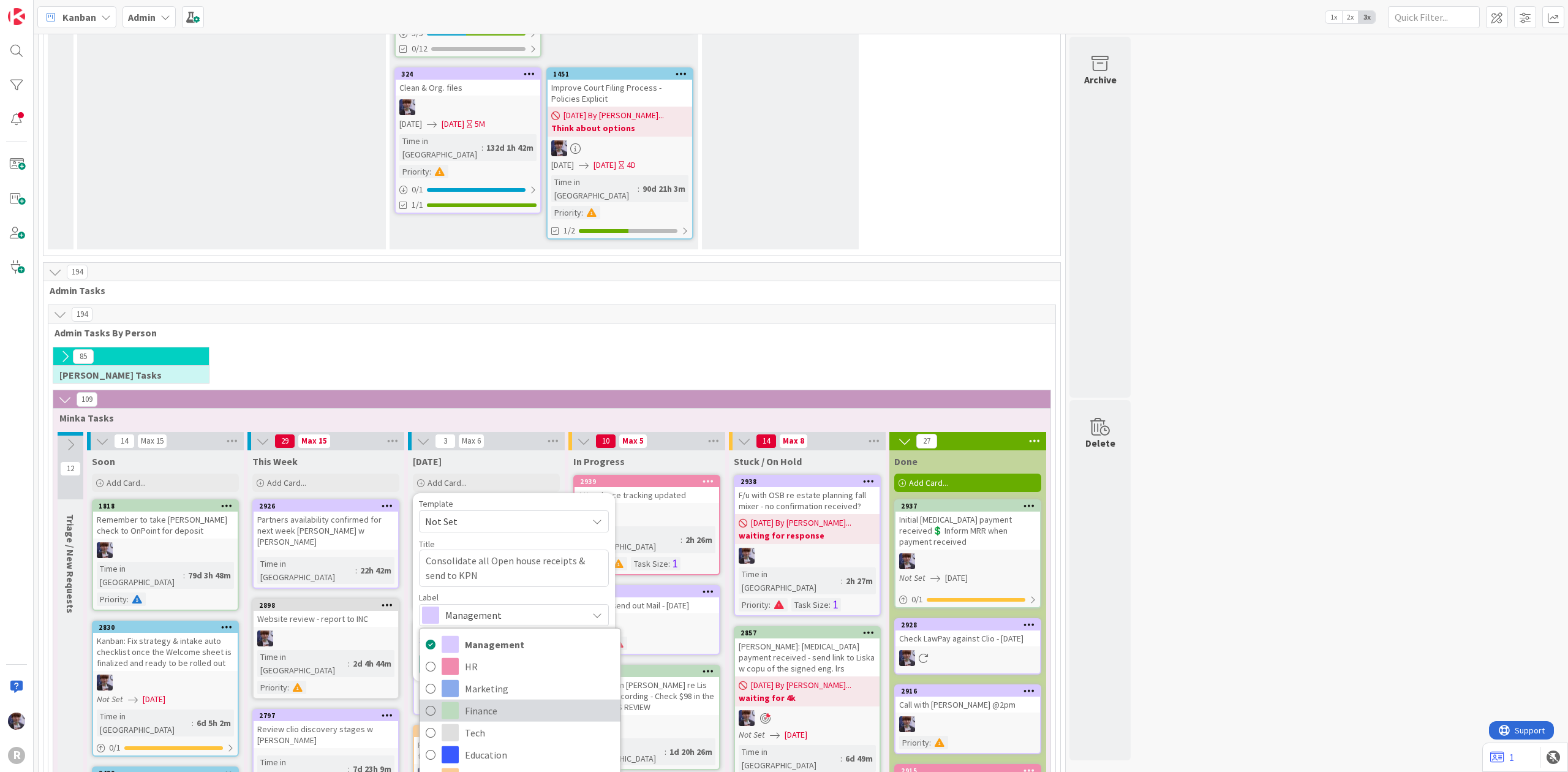
click at [506, 701] on span "Finance" at bounding box center [540, 710] width 149 height 19
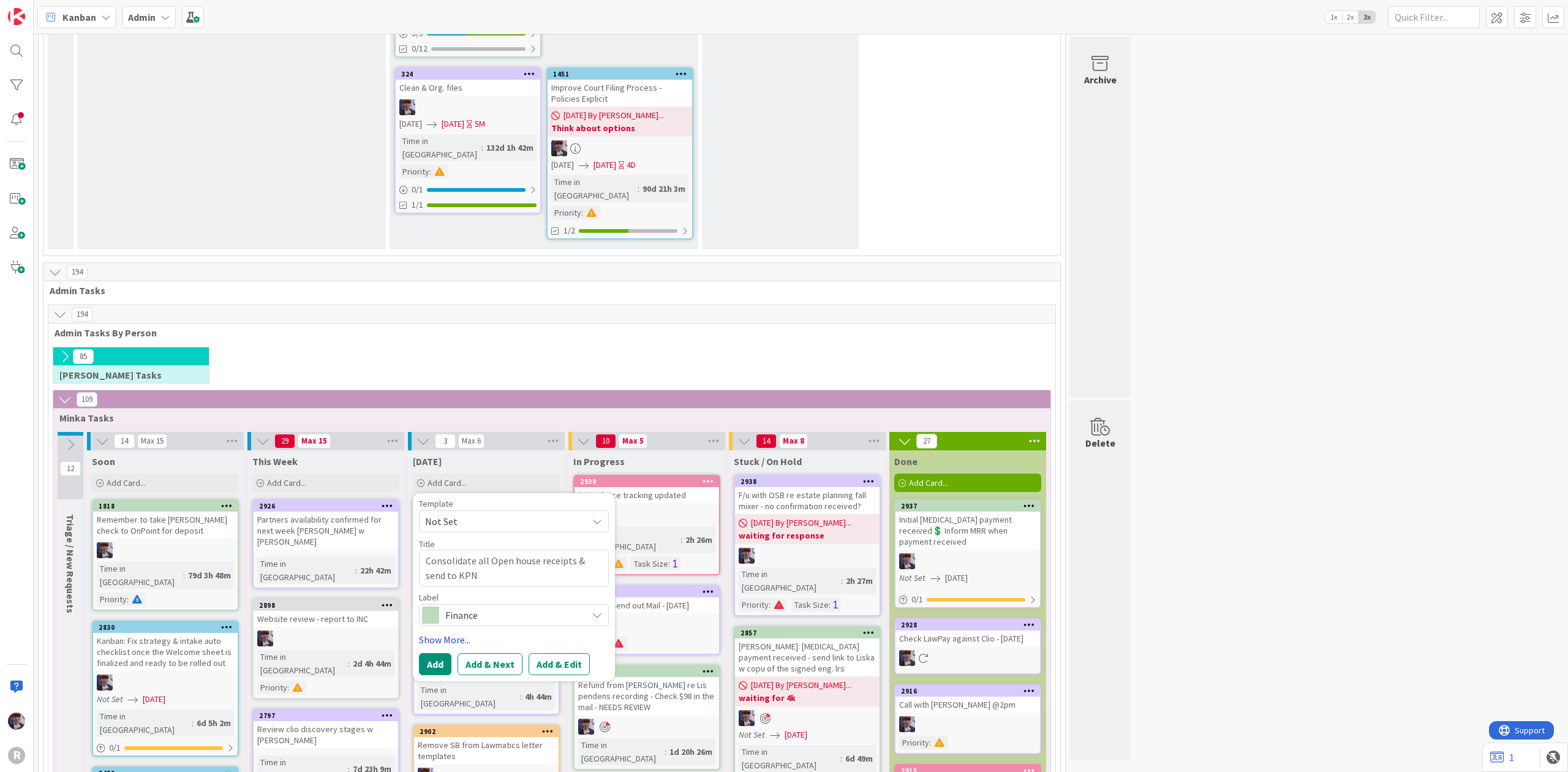
click at [453, 632] on link "Show More..." at bounding box center [514, 639] width 190 height 15
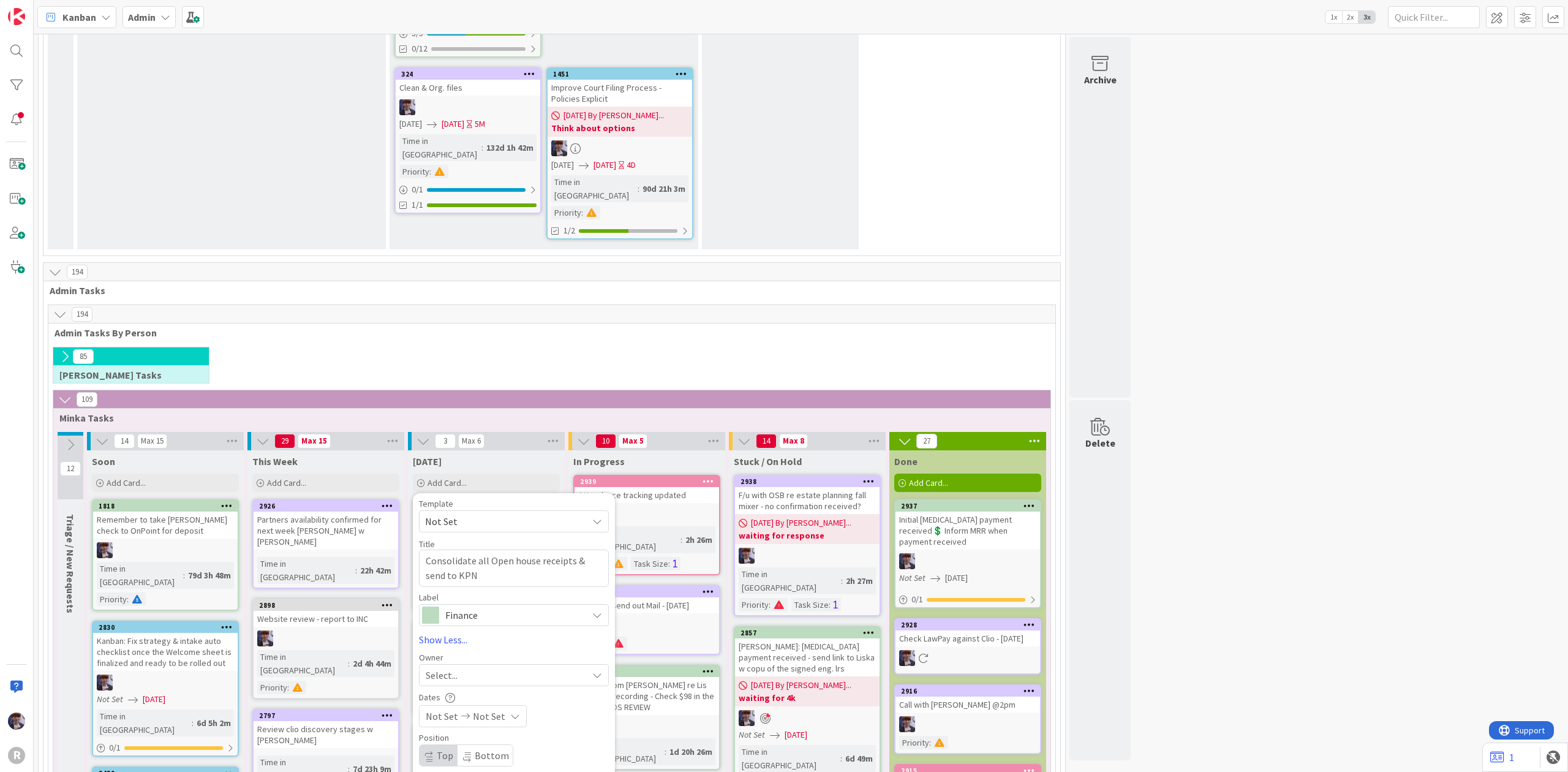
click at [454, 667] on span "Select..." at bounding box center [441, 675] width 32 height 15
click at [482, 743] on span "[PERSON_NAME]" at bounding box center [495, 778] width 59 height 19
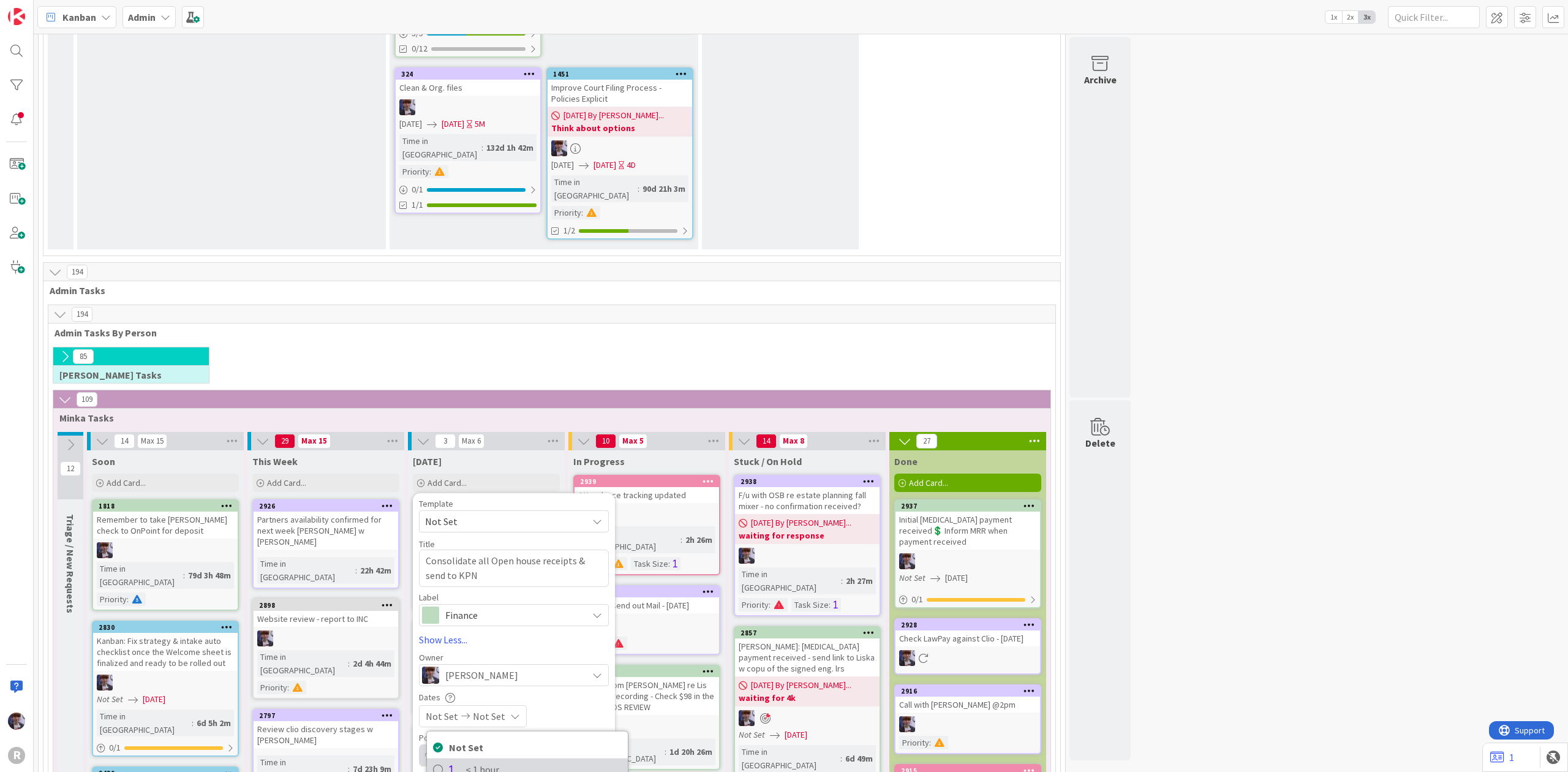
click at [493, 743] on span "< 1 hour" at bounding box center [543, 769] width 156 height 19
type textarea "x"
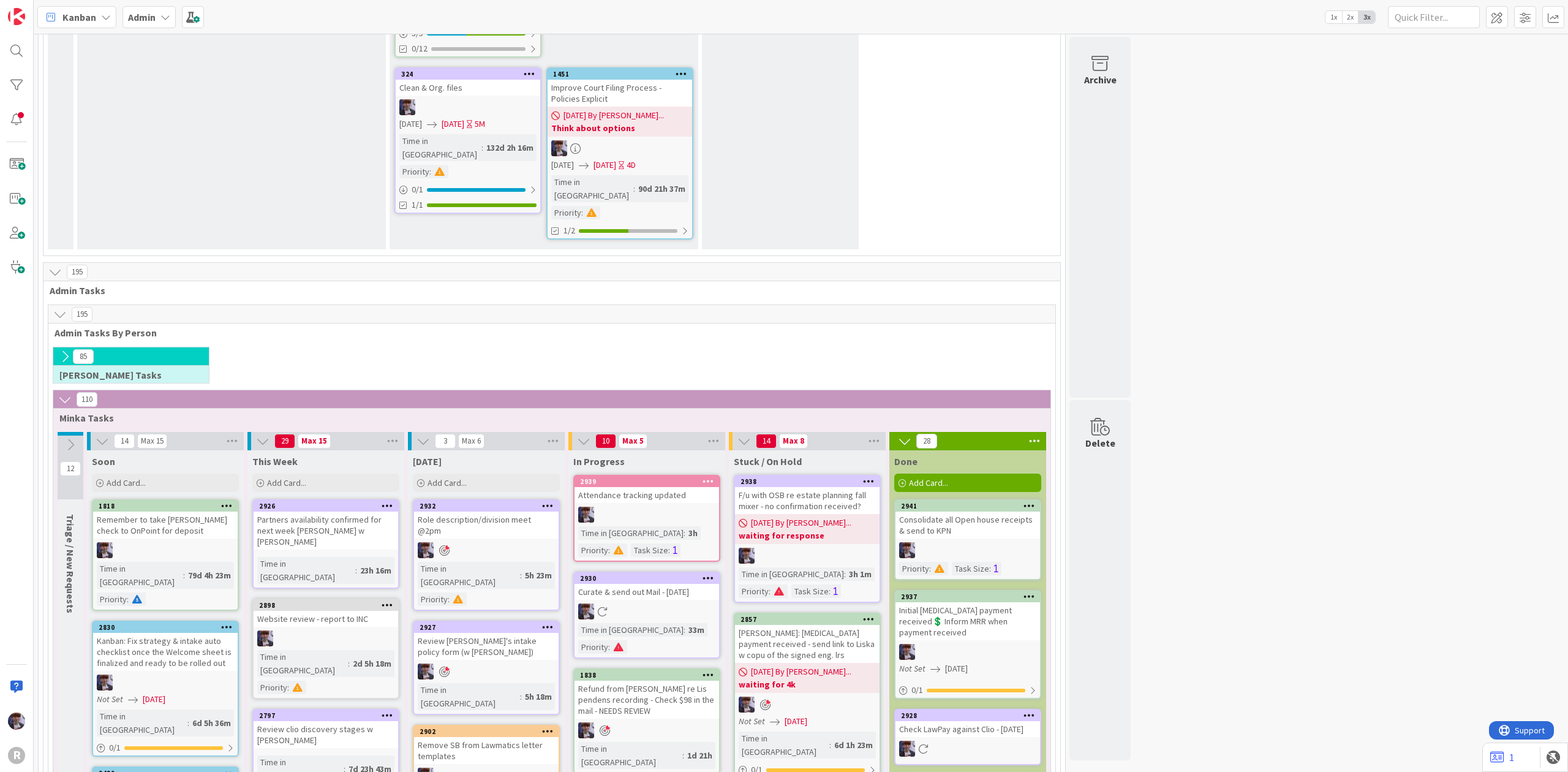
click at [1028, 501] on icon at bounding box center [1029, 506] width 12 height 9
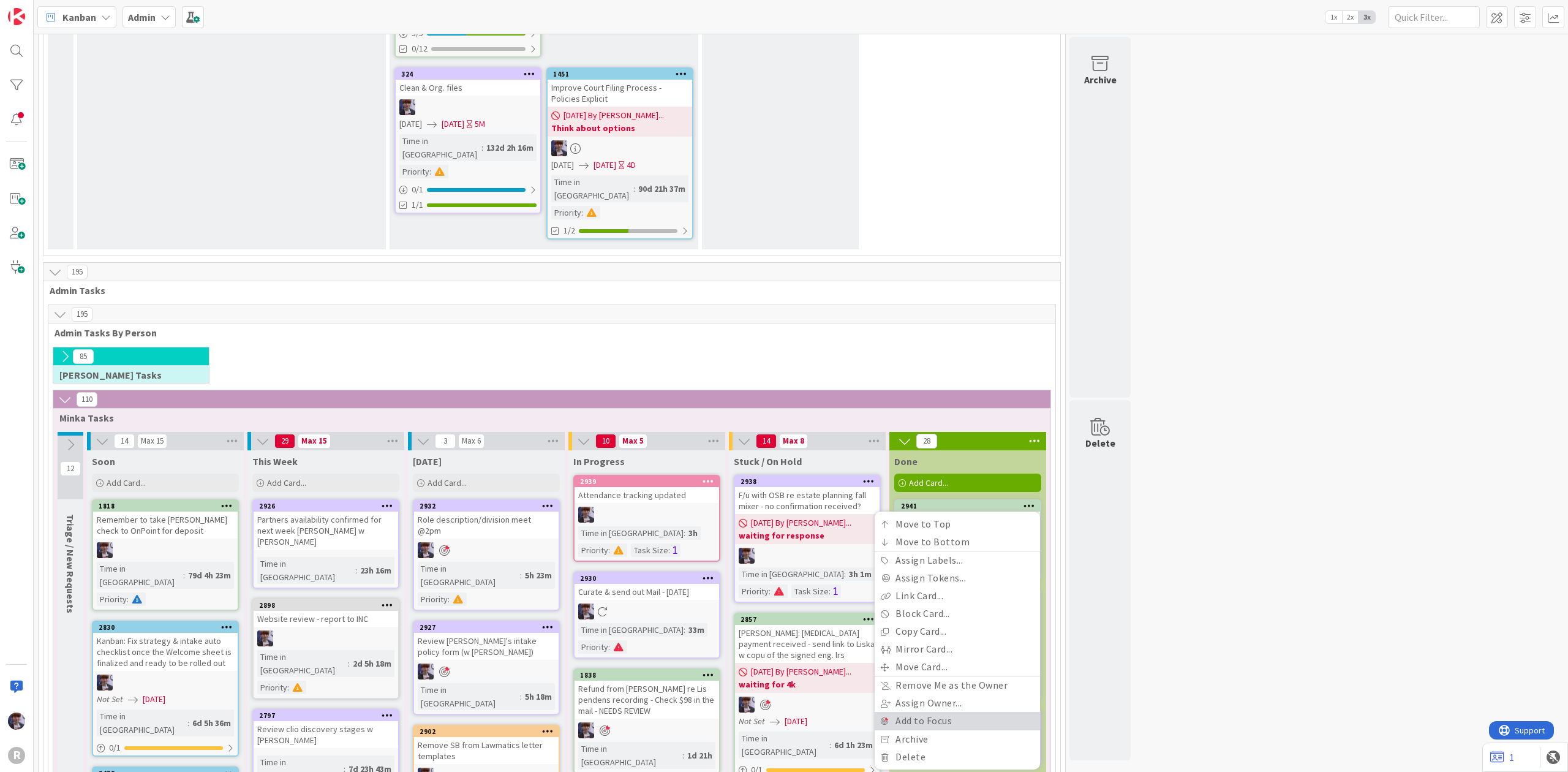
click at [978, 712] on link "Add to Focus" at bounding box center [957, 720] width 166 height 18
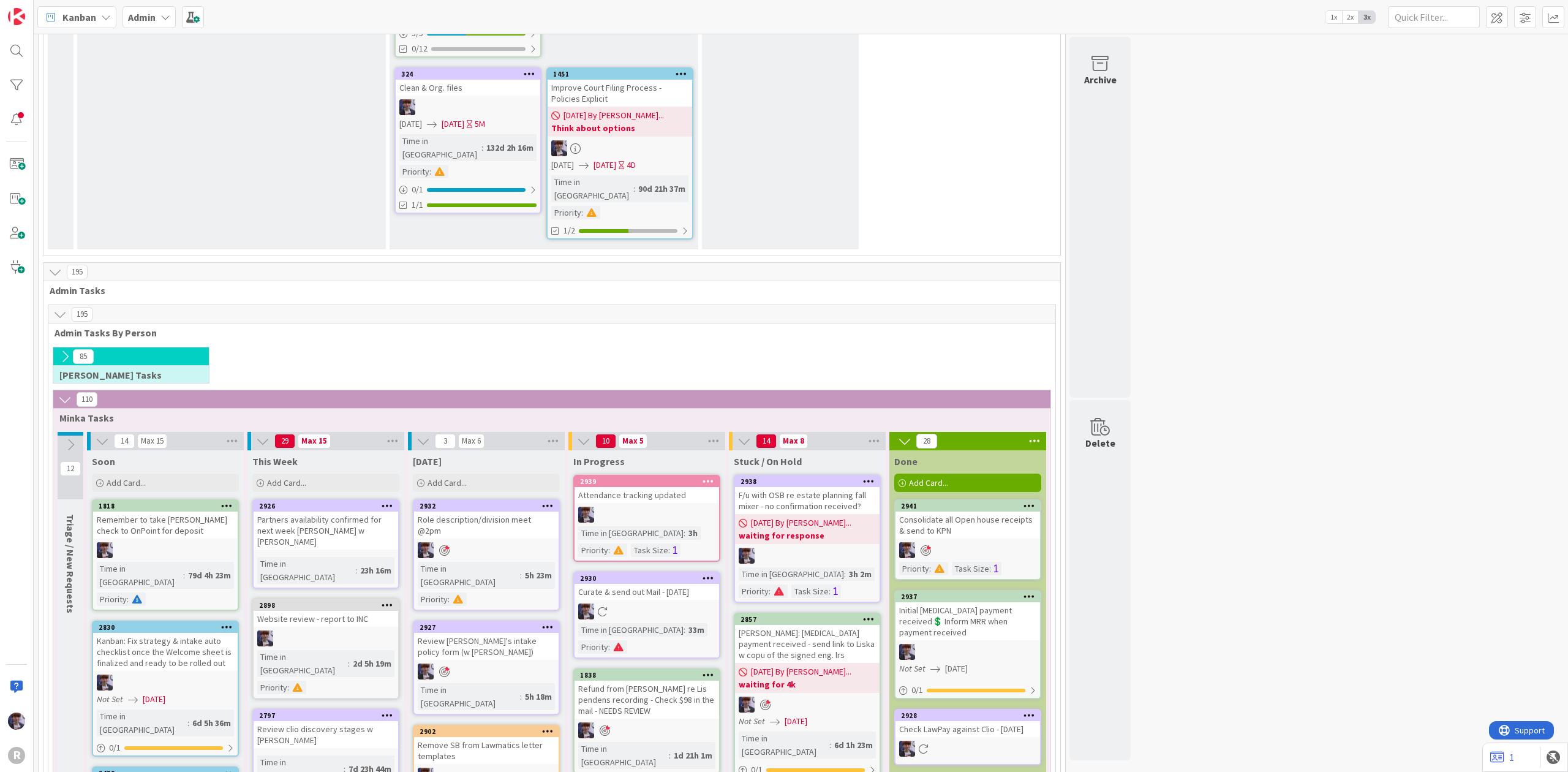
click at [1024, 591] on icon at bounding box center [1029, 596] width 12 height 9
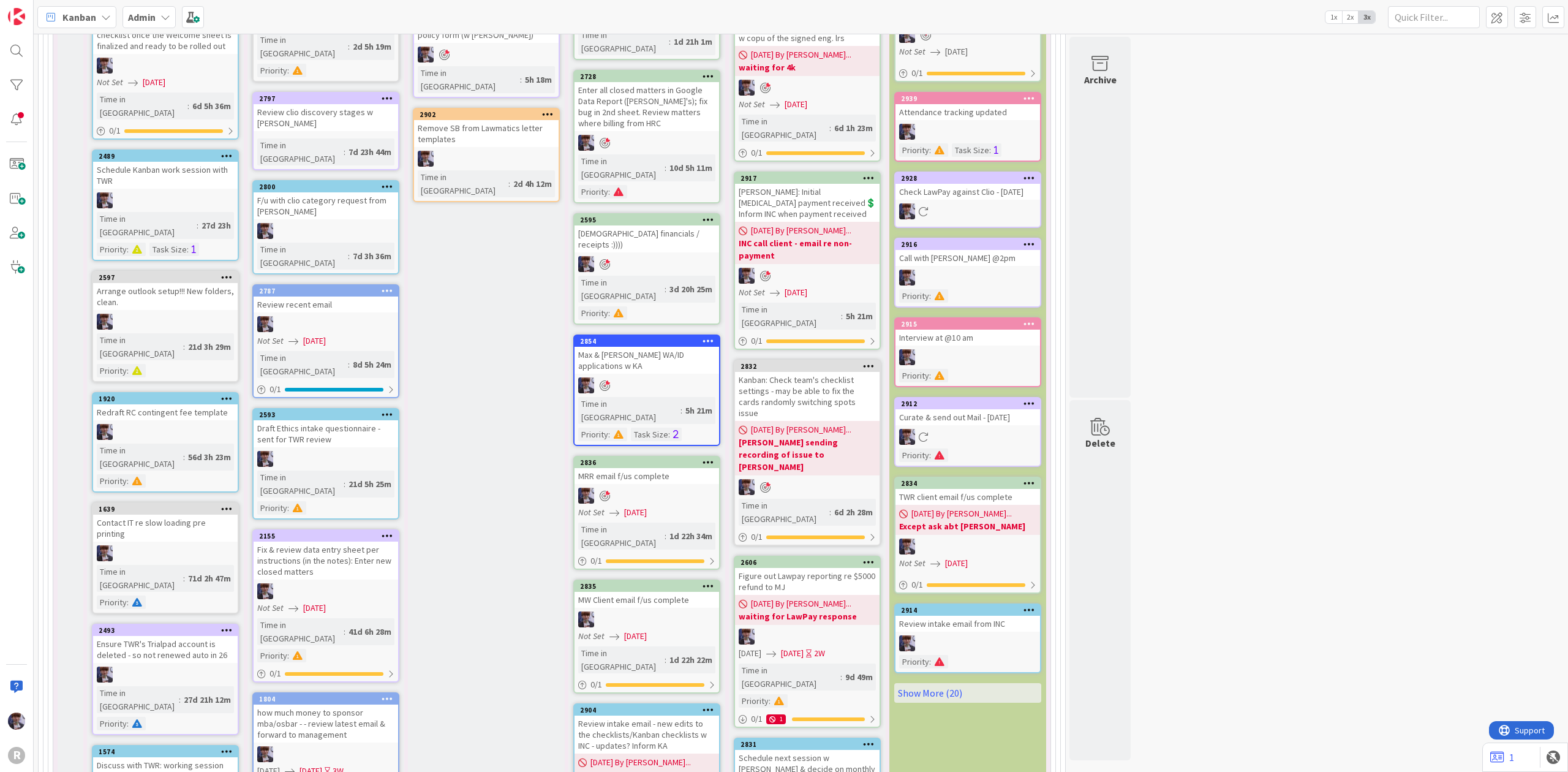
scroll to position [2691, 0]
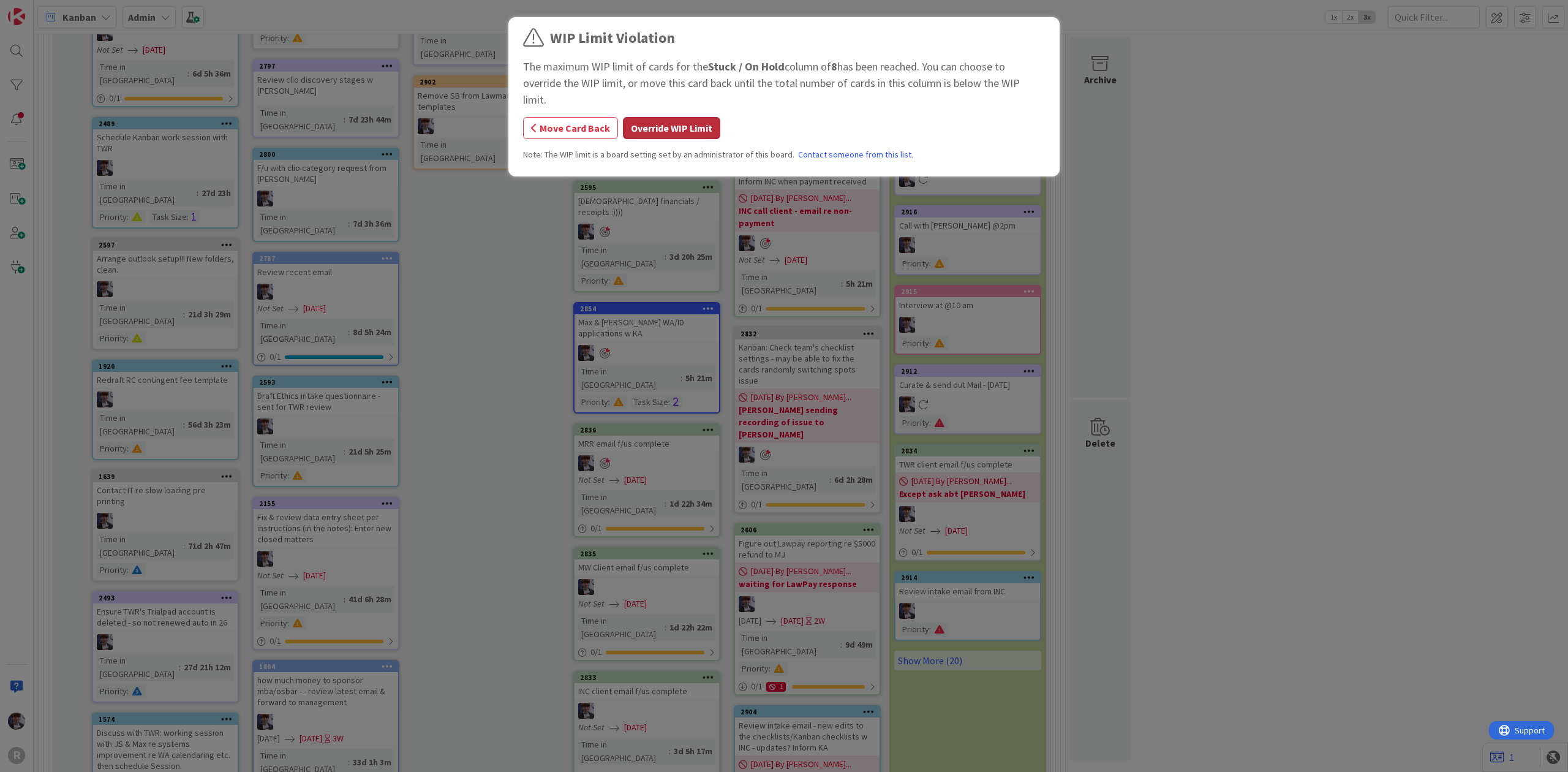
click at [669, 117] on button "Override WIP Limit" at bounding box center [672, 128] width 97 height 22
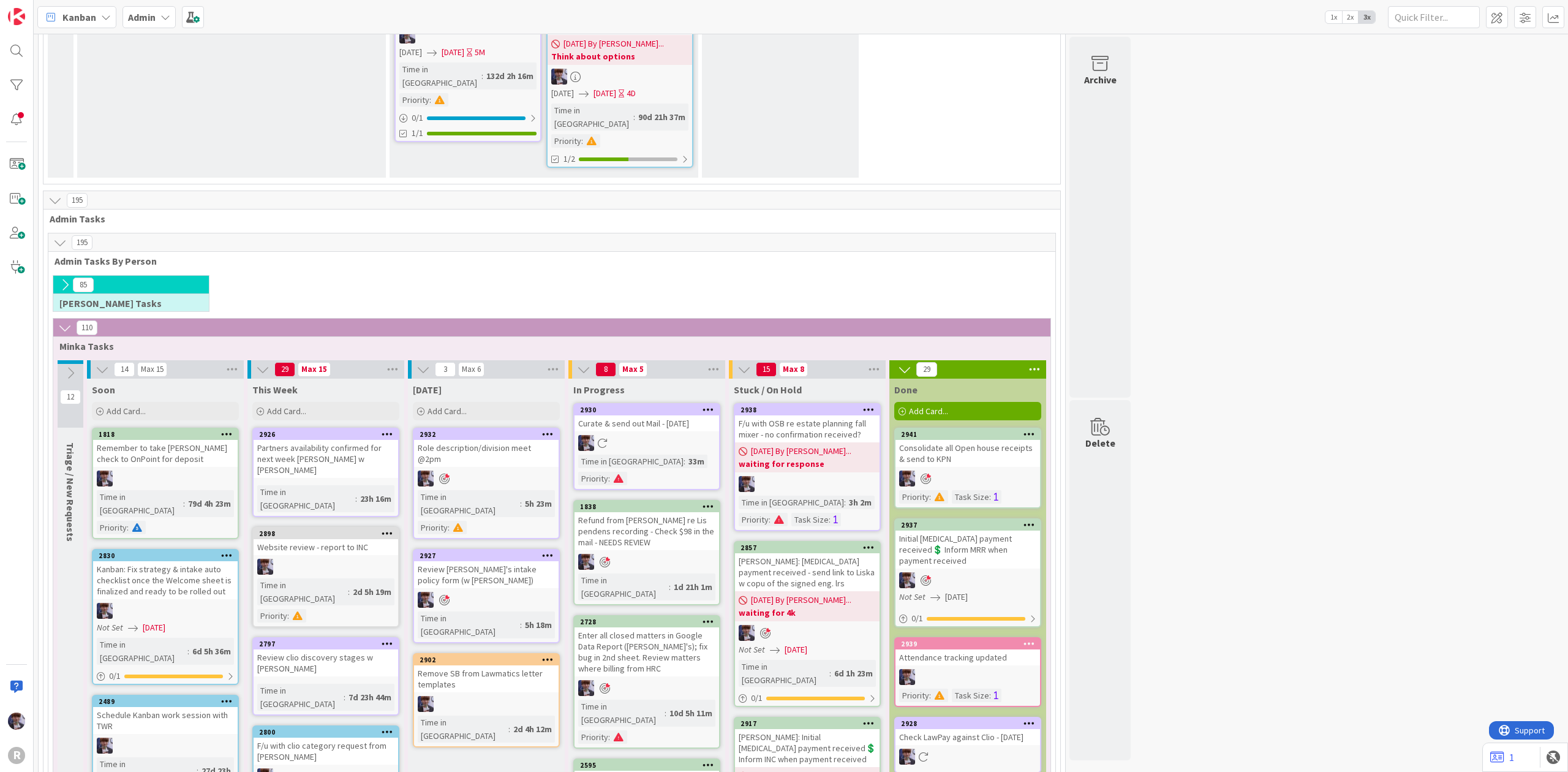
scroll to position [2233, 0]
